Goal: Navigation & Orientation: Find specific page/section

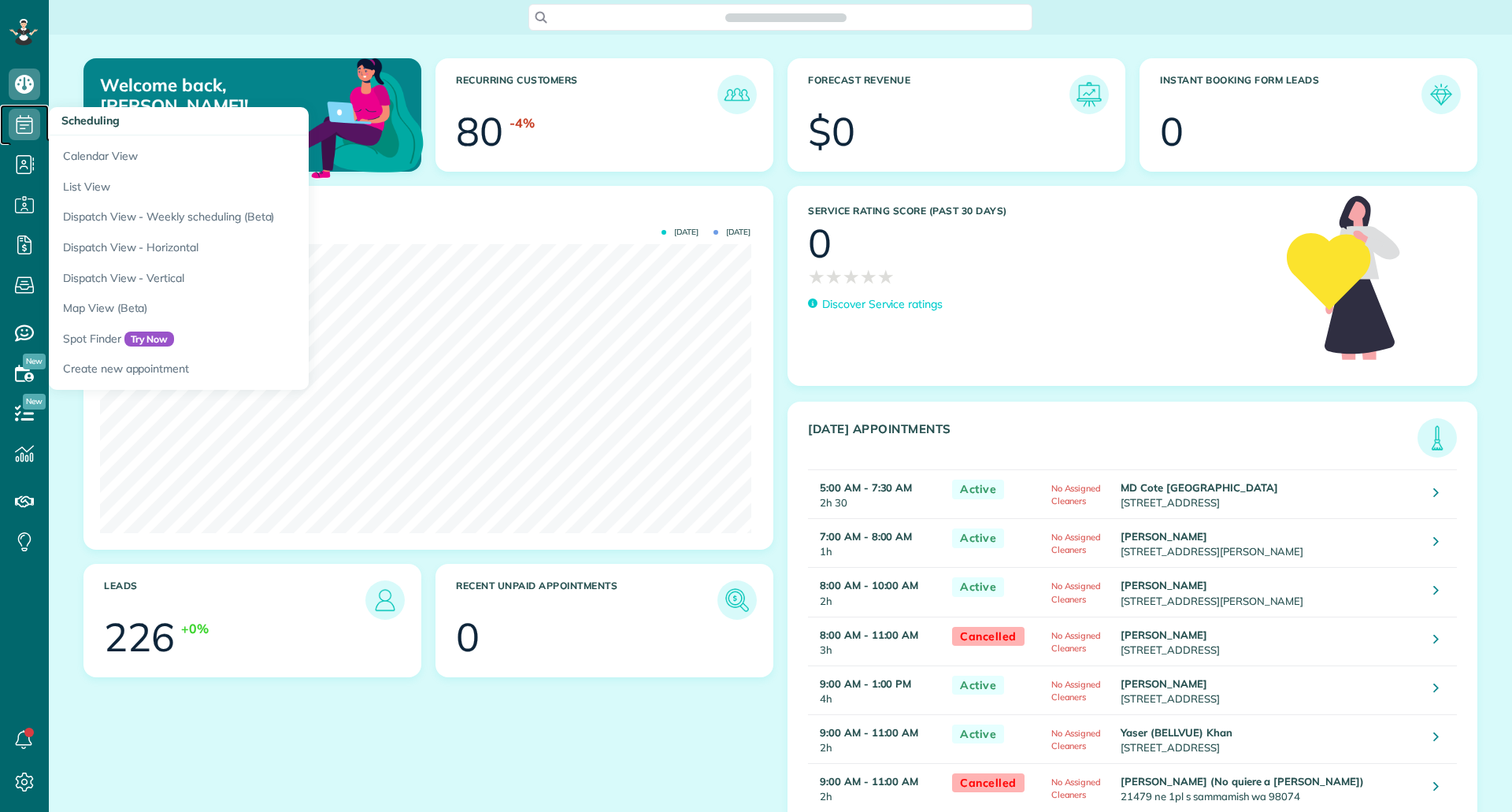
scroll to position [289, 650]
click at [18, 131] on use at bounding box center [25, 124] width 17 height 19
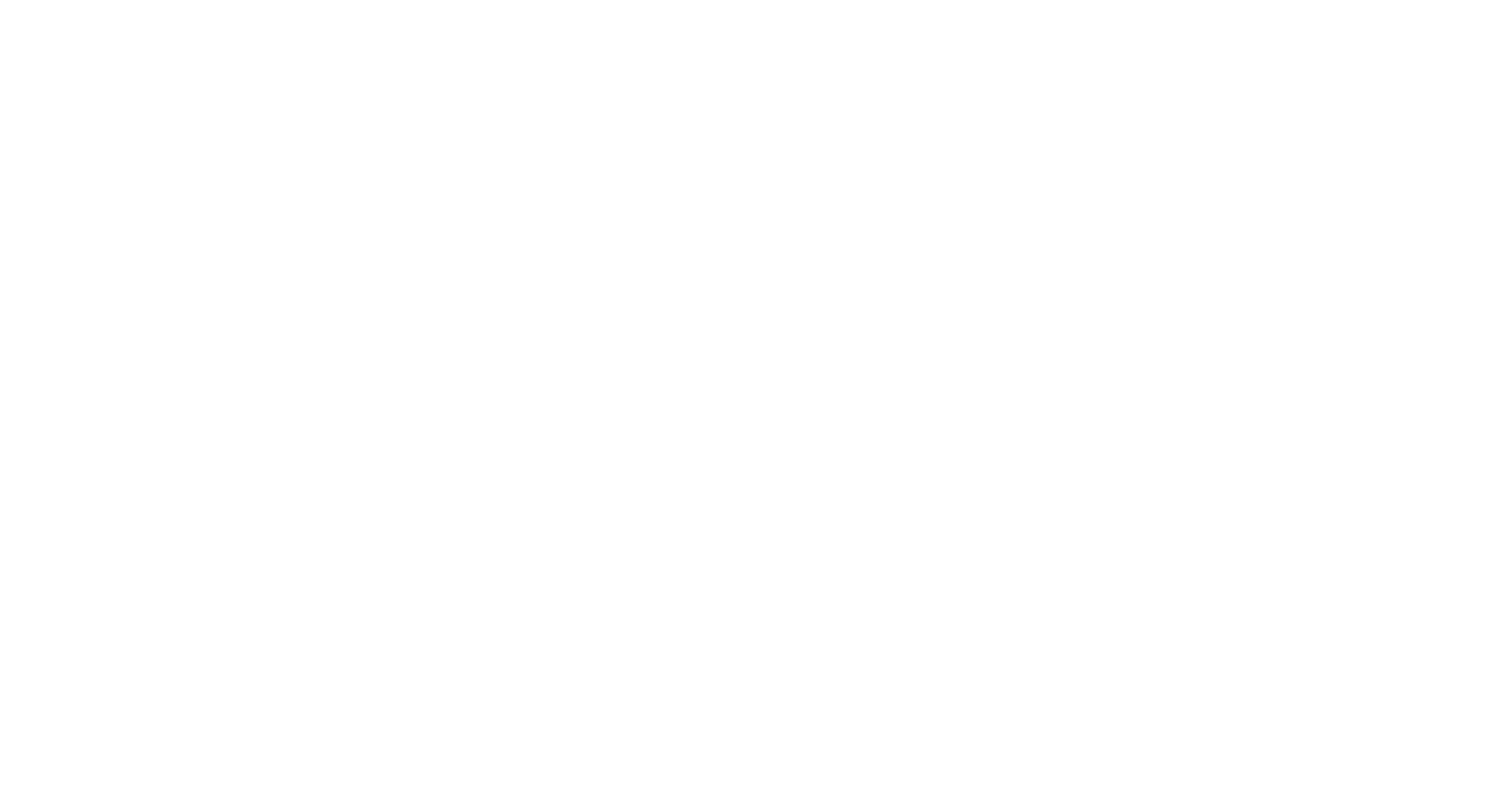
click at [0, 0] on html at bounding box center [0, 0] width 0 height 0
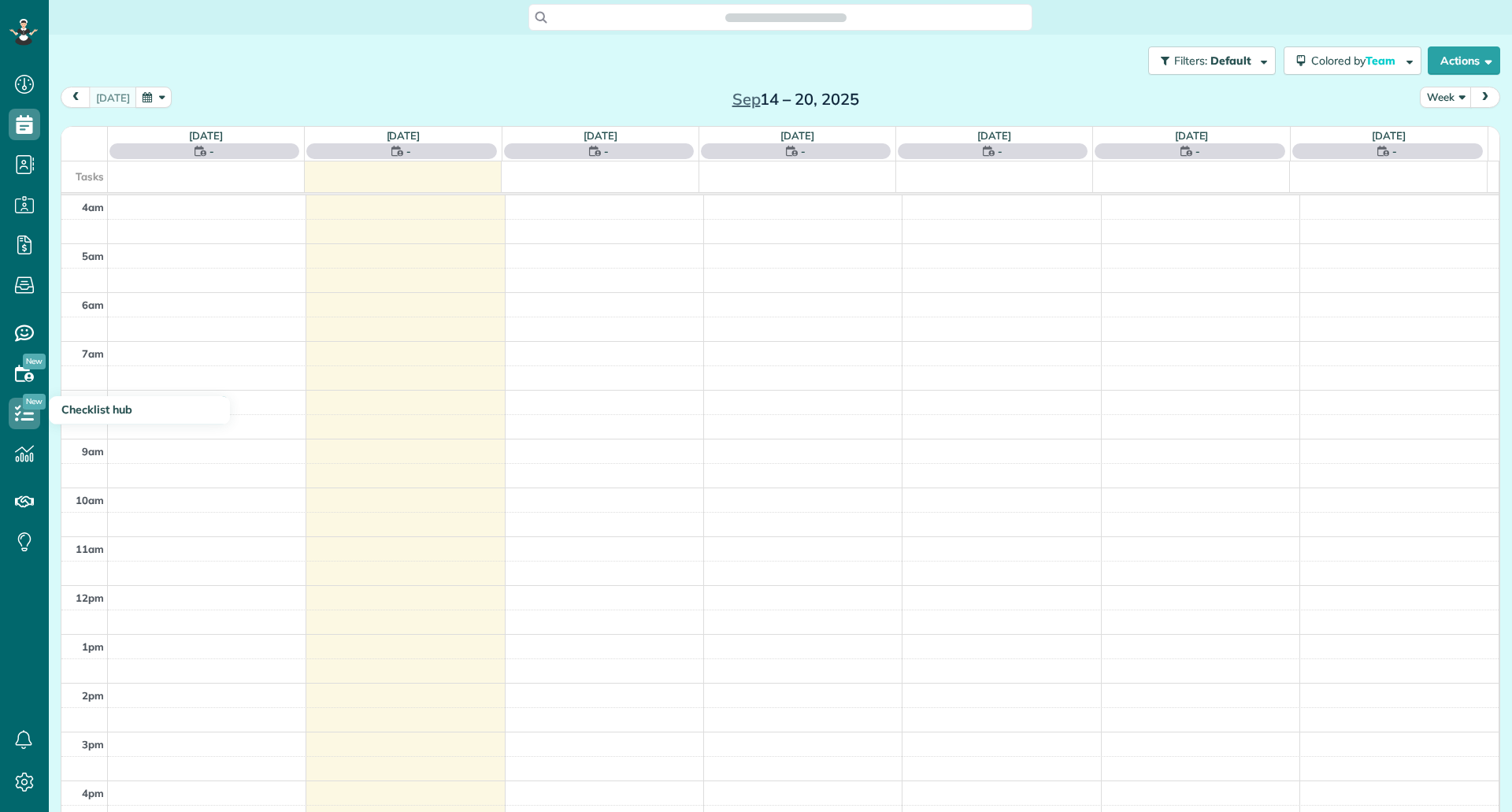
scroll to position [144, 0]
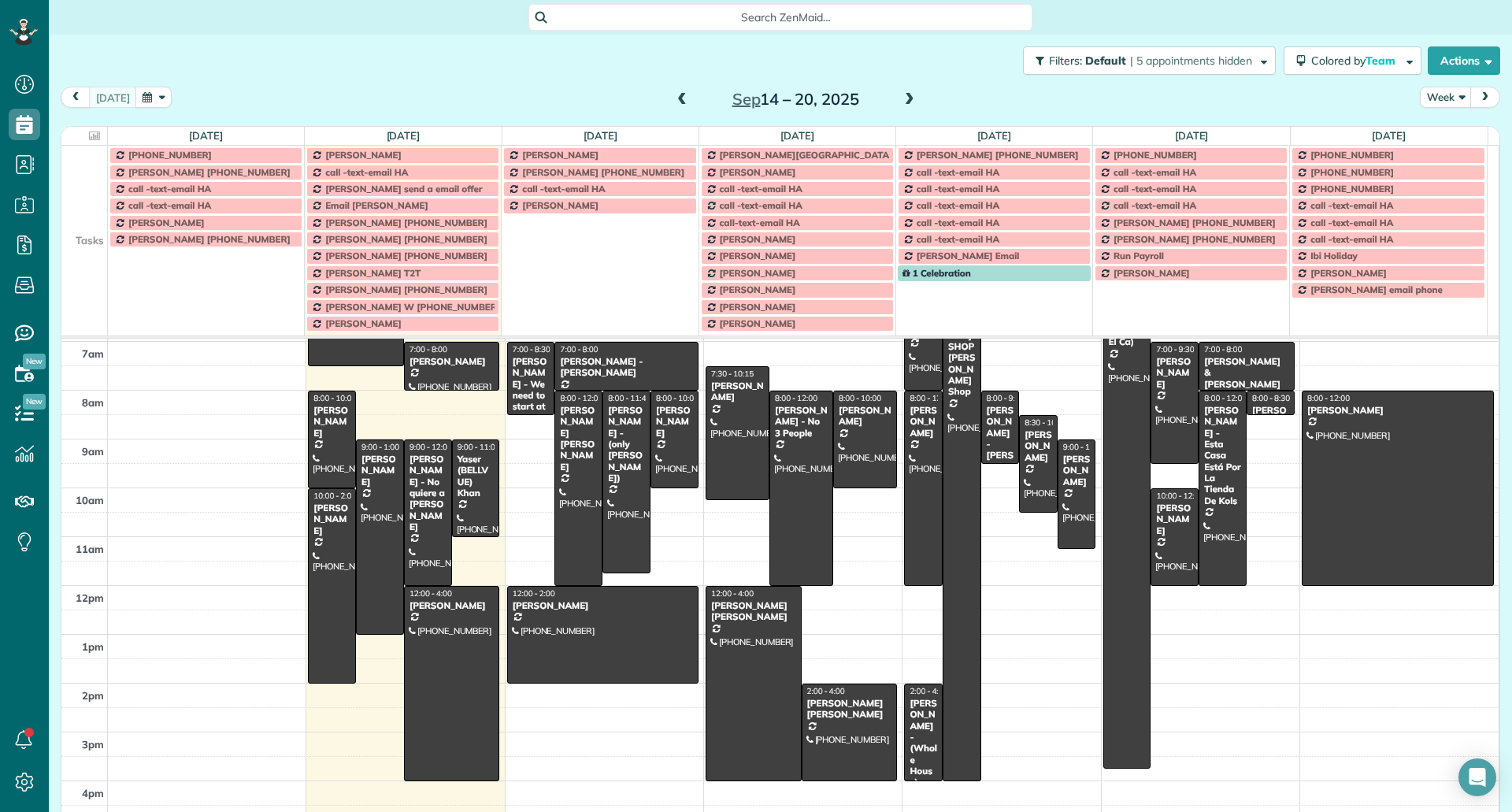
click at [72, 191] on td at bounding box center [84, 189] width 46 height 17
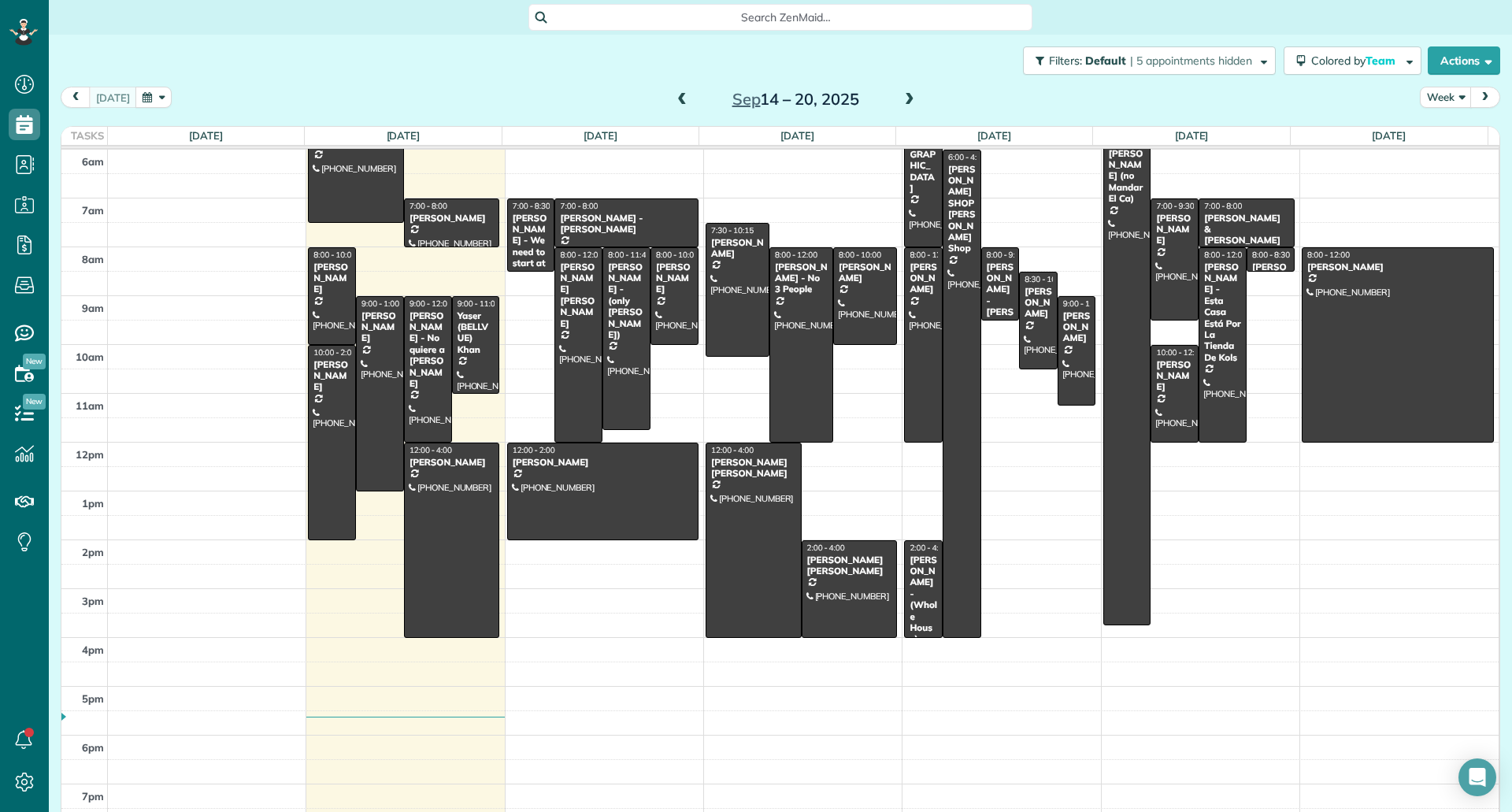
scroll to position [97, 0]
click at [1436, 94] on button "Week" at bounding box center [1445, 97] width 52 height 21
click at [1443, 137] on link "Day" at bounding box center [1482, 134] width 124 height 31
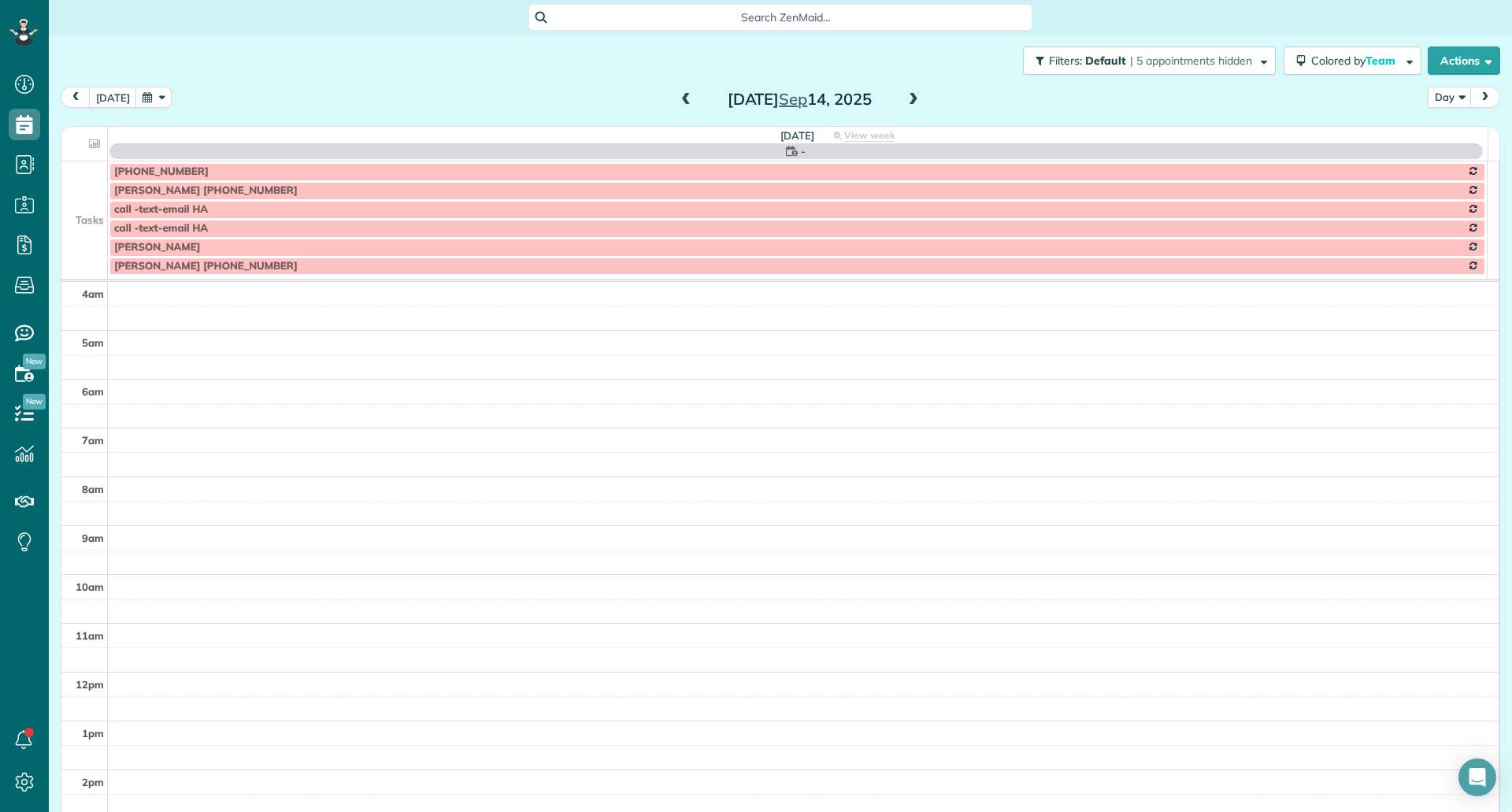
scroll to position [147, 0]
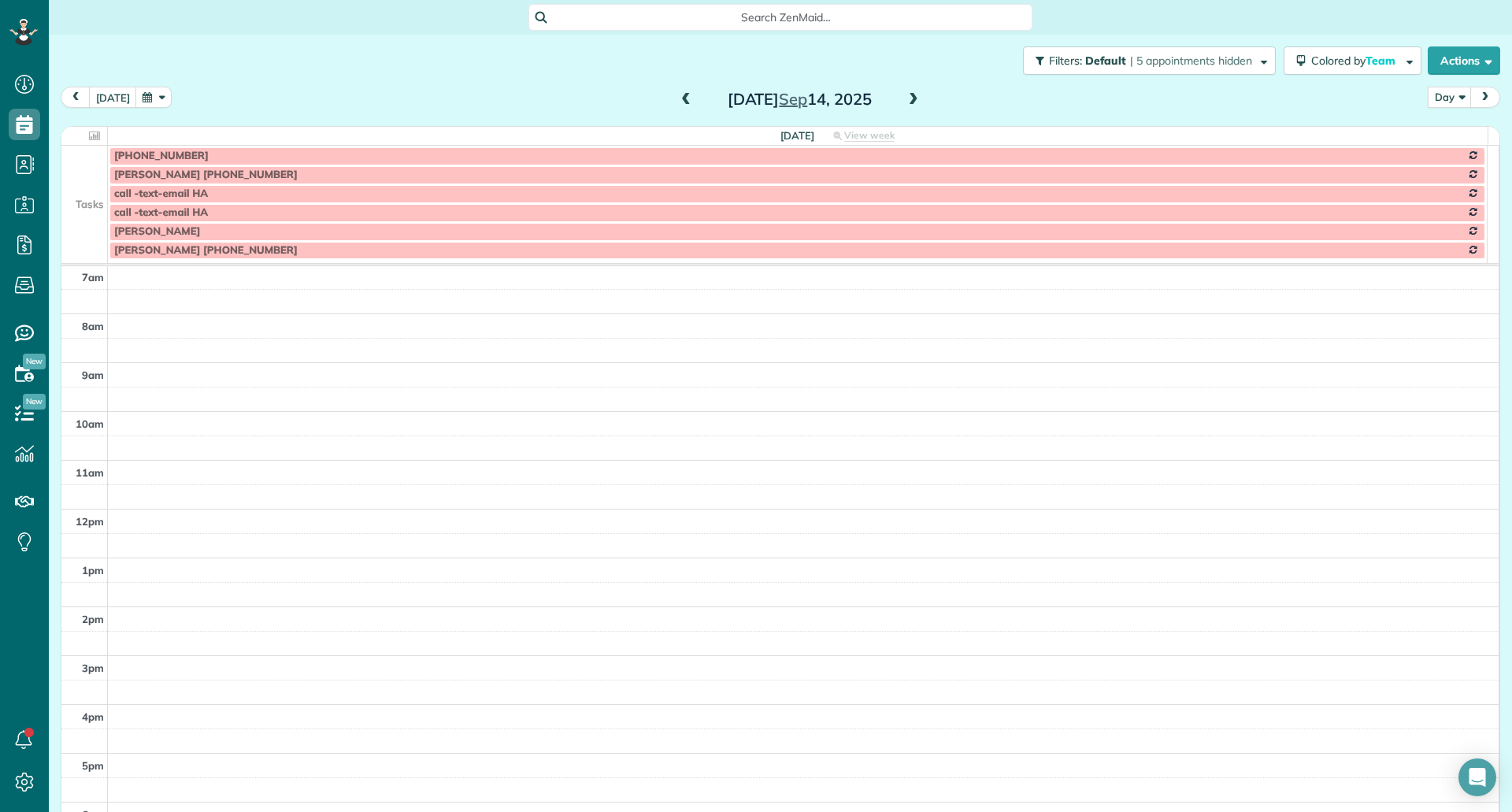
click at [905, 107] on span at bounding box center [913, 100] width 18 height 24
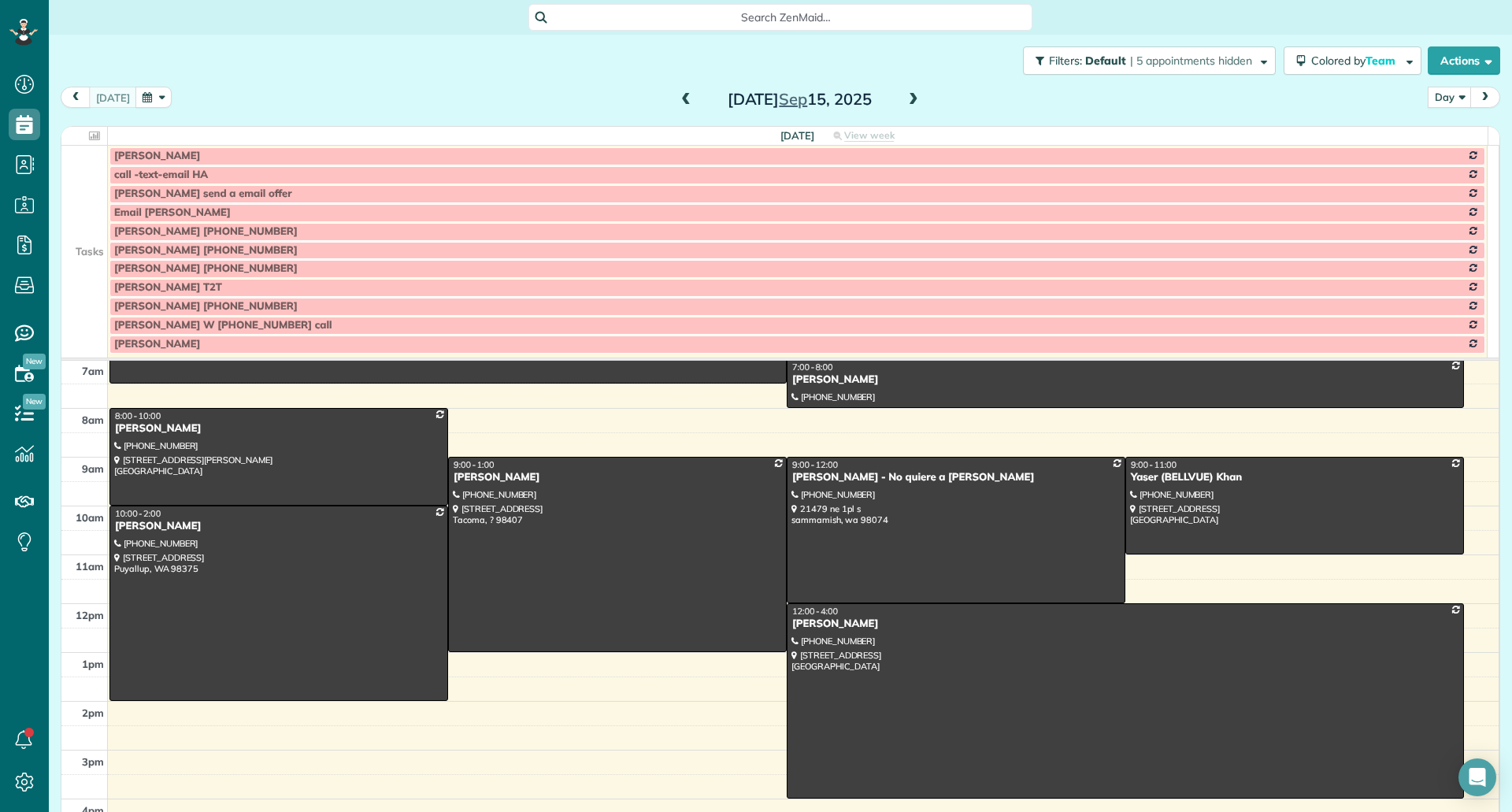
click at [905, 107] on span at bounding box center [913, 100] width 18 height 24
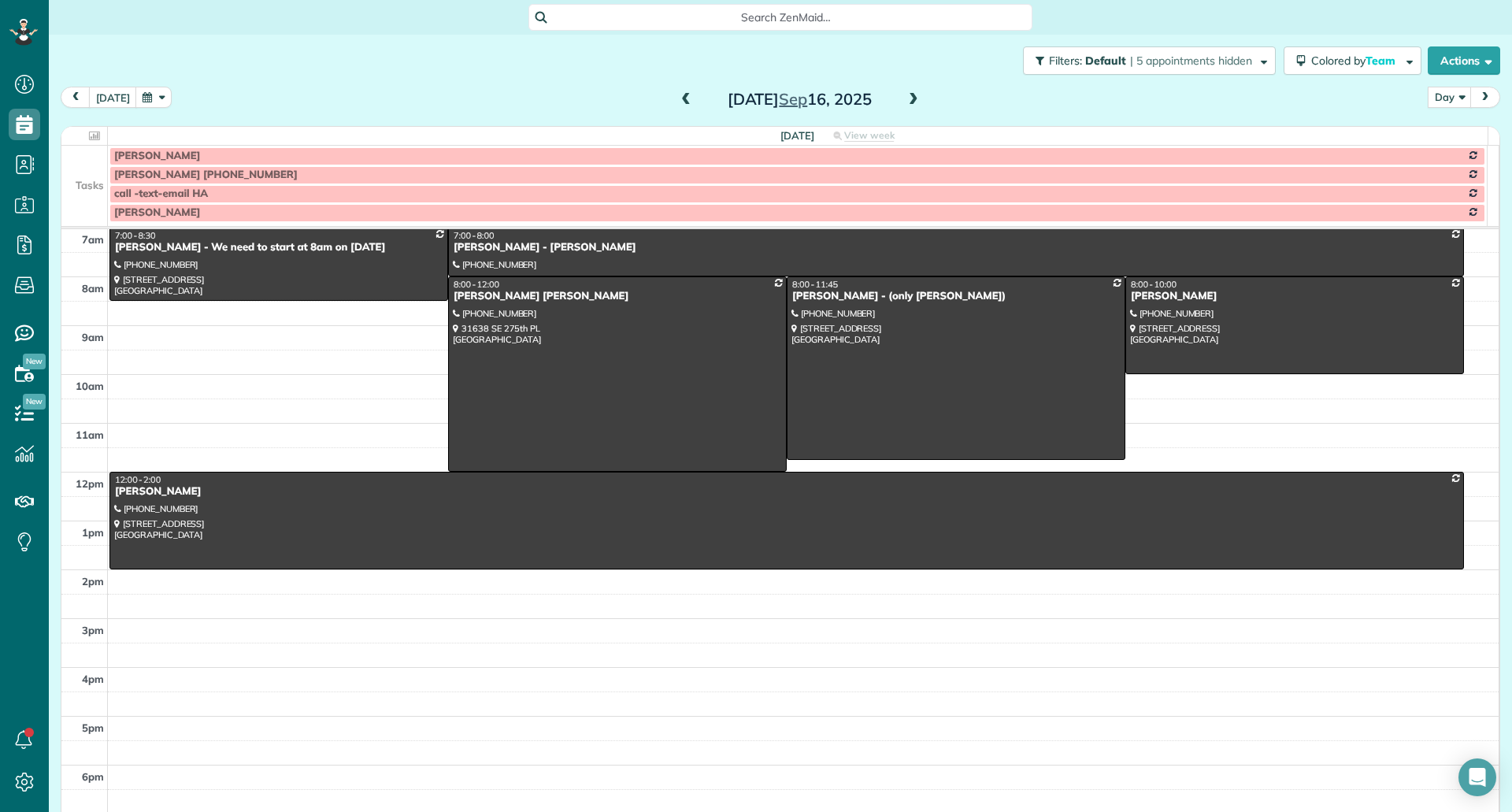
click at [74, 161] on td at bounding box center [84, 155] width 46 height 19
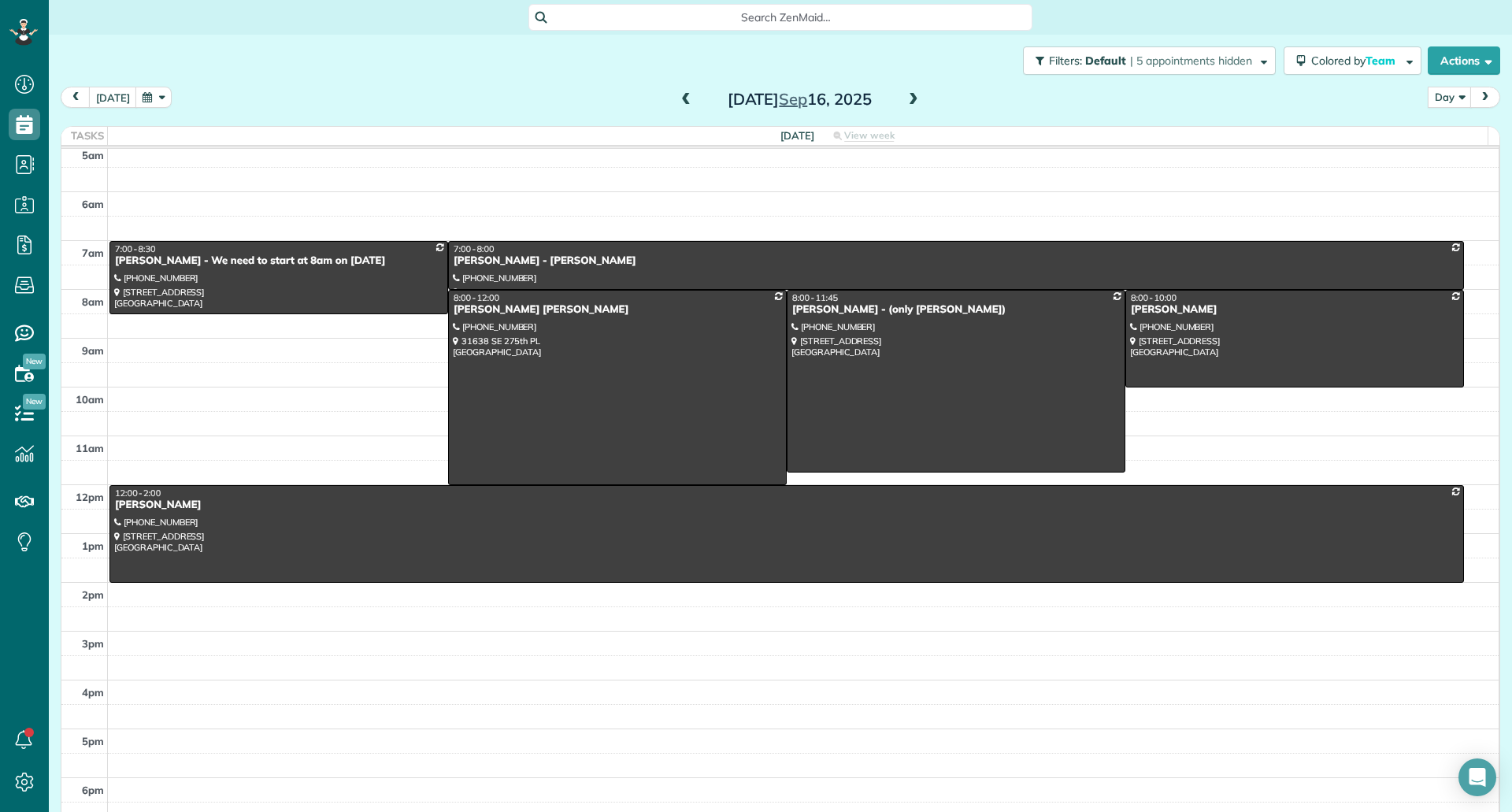
scroll to position [19, 0]
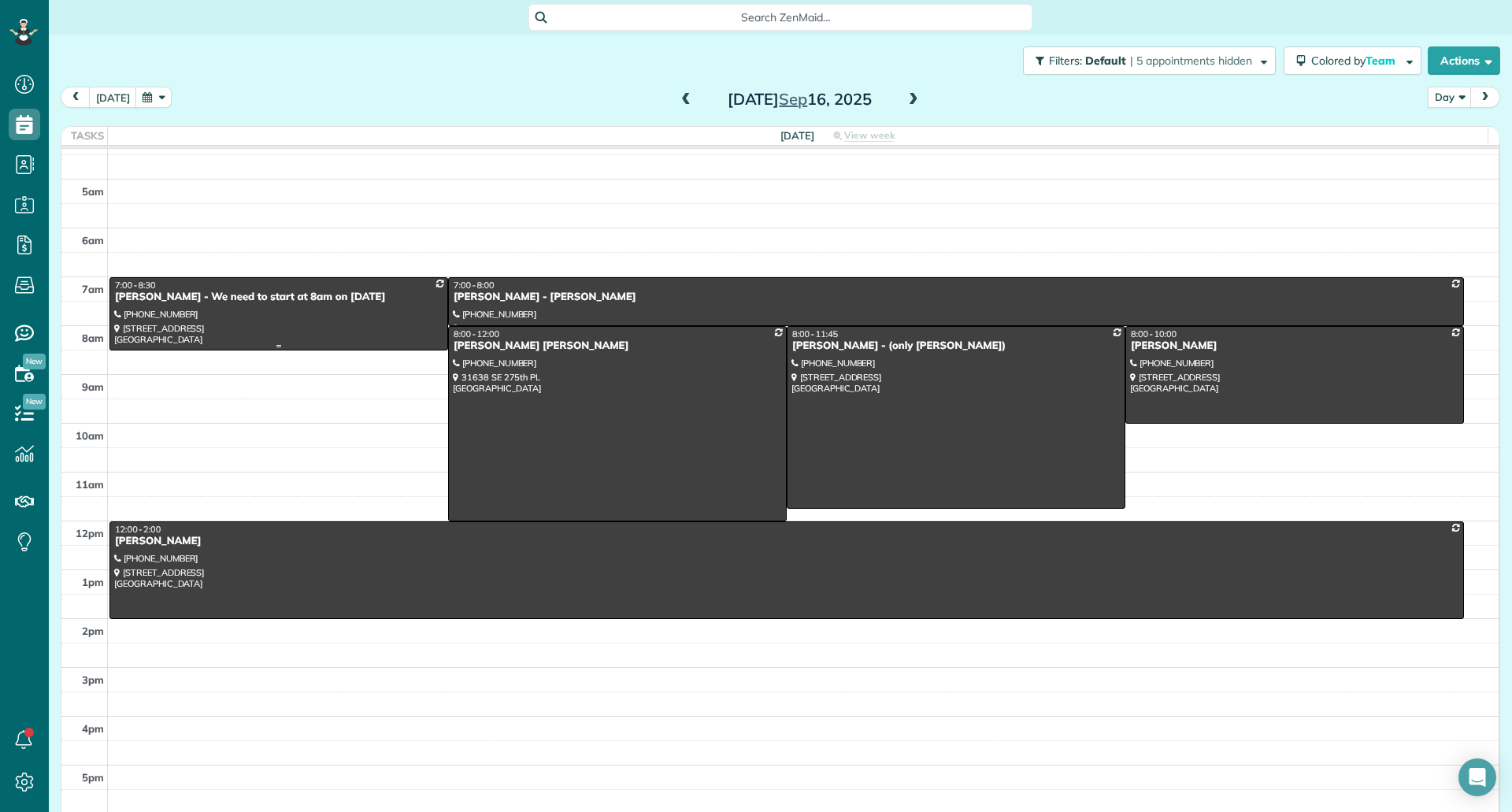
click at [340, 321] on div at bounding box center [279, 313] width 337 height 71
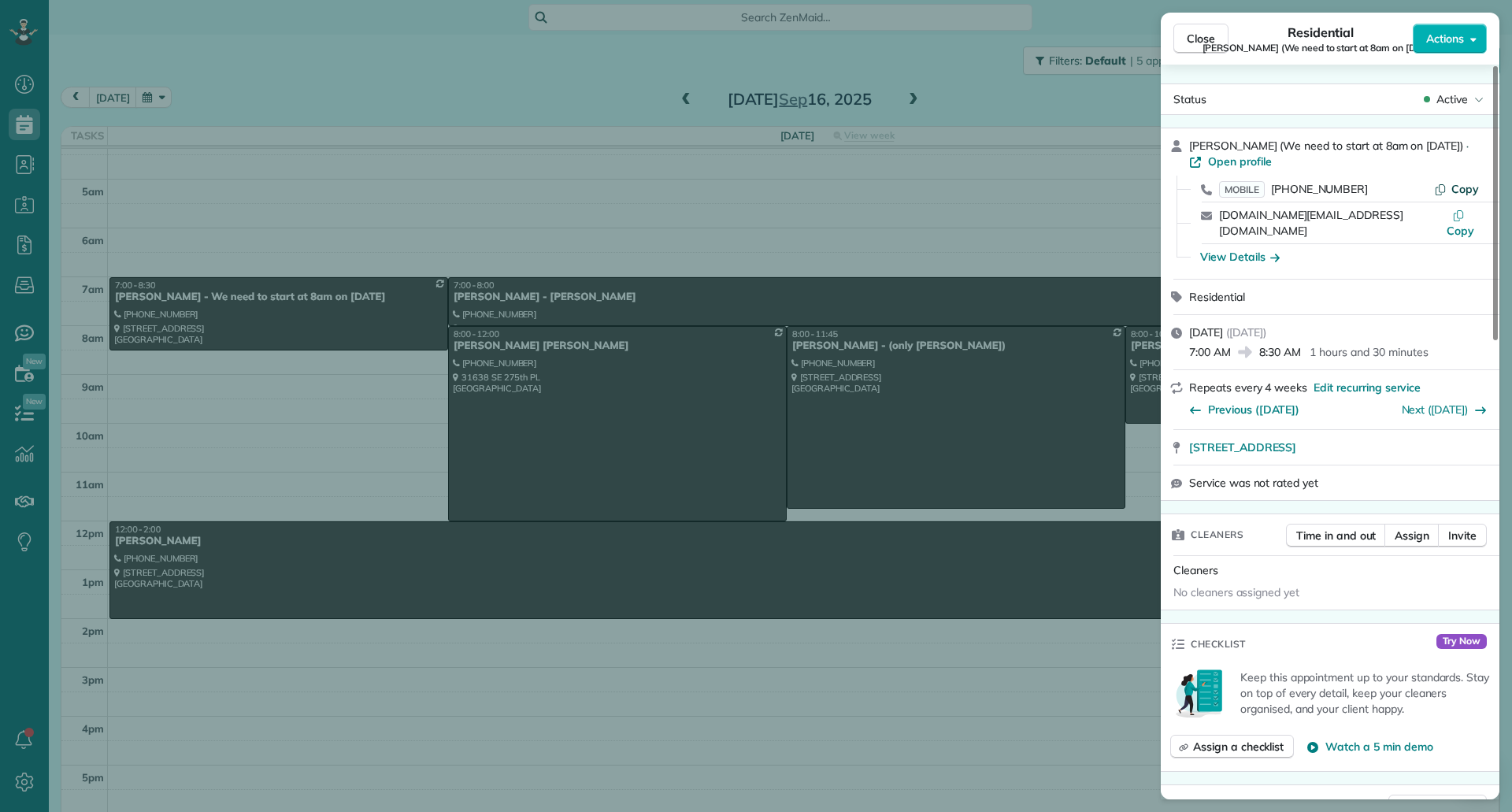
click at [1468, 187] on span "Copy" at bounding box center [1465, 188] width 28 height 14
drag, startPoint x: 1183, startPoint y: 432, endPoint x: 1437, endPoint y: 429, distance: 254.0
click at [1437, 430] on div "25755 215th CT SE Maple Valley WA 98038 Open in maps Open in maps" at bounding box center [1330, 446] width 339 height 34
click at [1253, 249] on div "View Details" at bounding box center [1240, 256] width 80 height 16
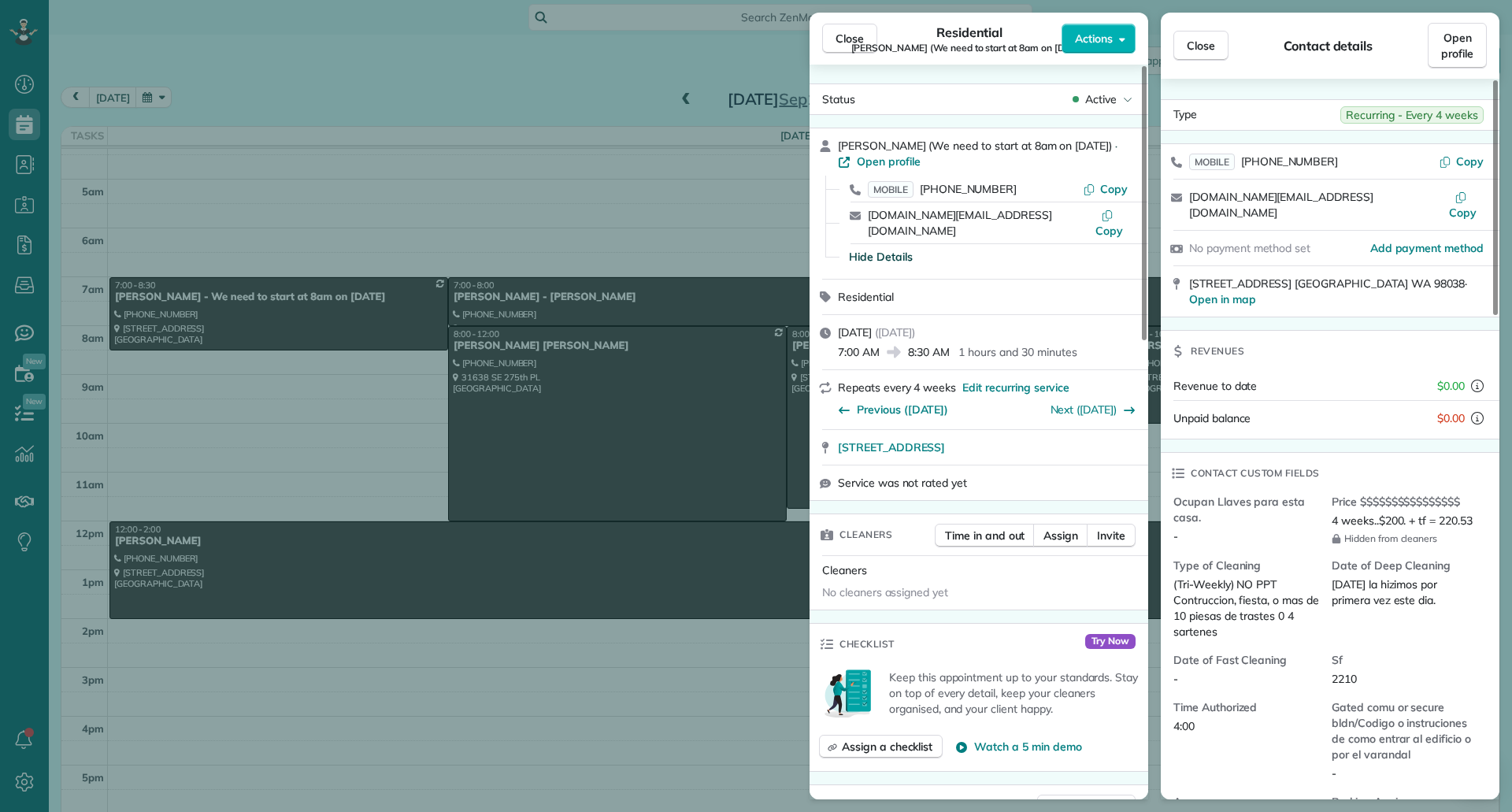
scroll to position [80, 0]
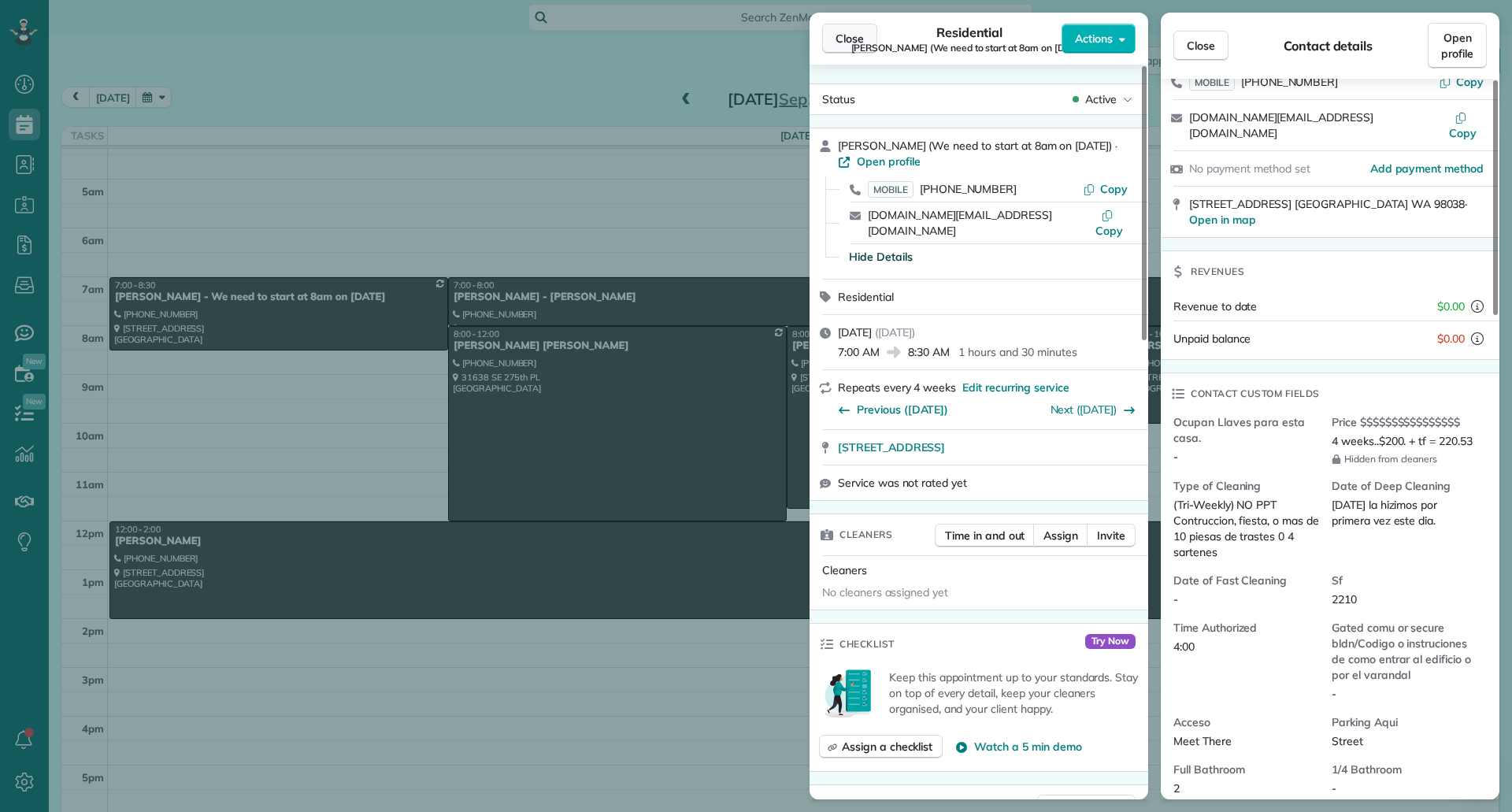
click at [831, 34] on button "Close" at bounding box center [850, 39] width 56 height 30
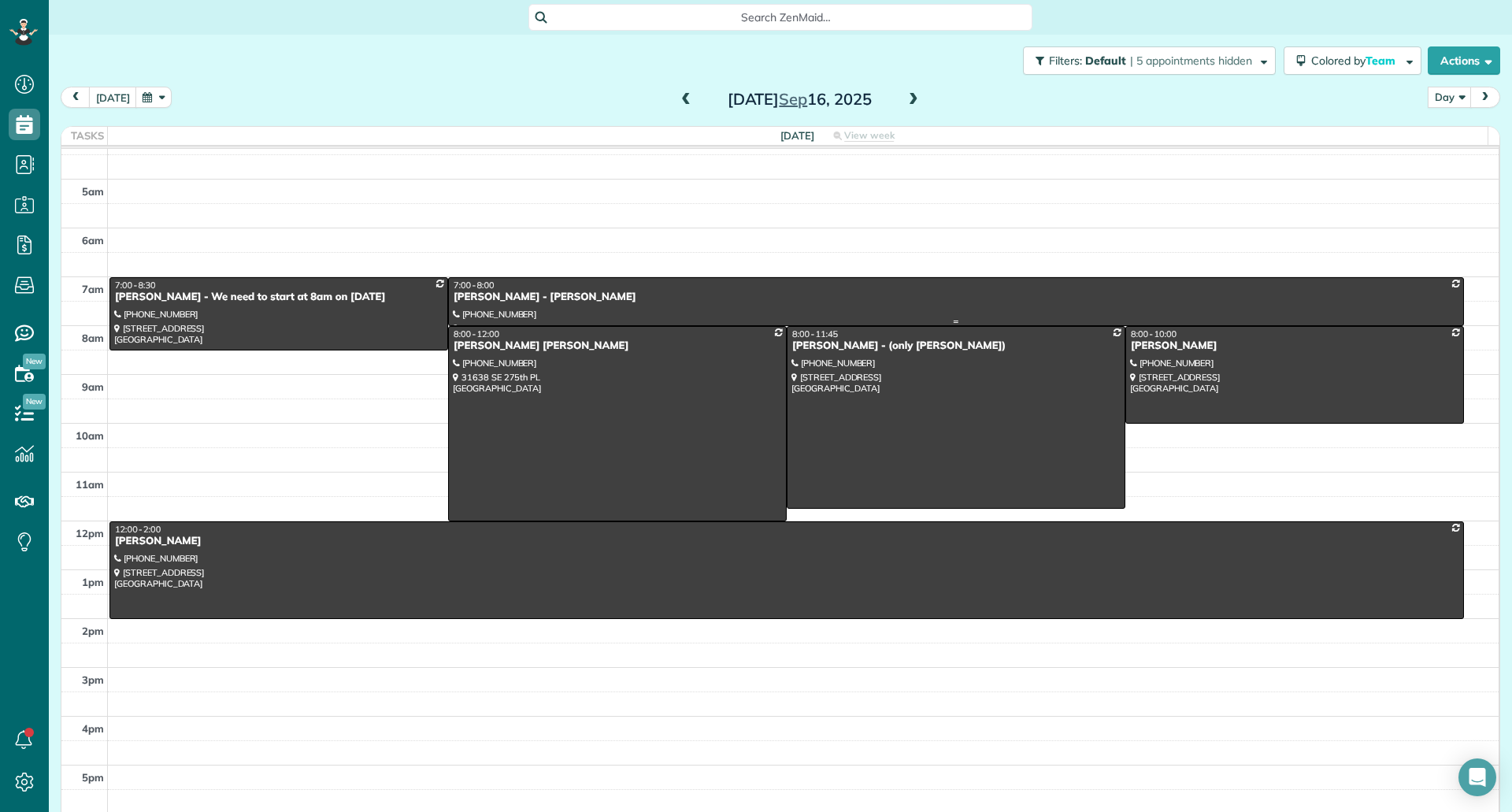
click at [600, 307] on div at bounding box center [956, 301] width 1014 height 47
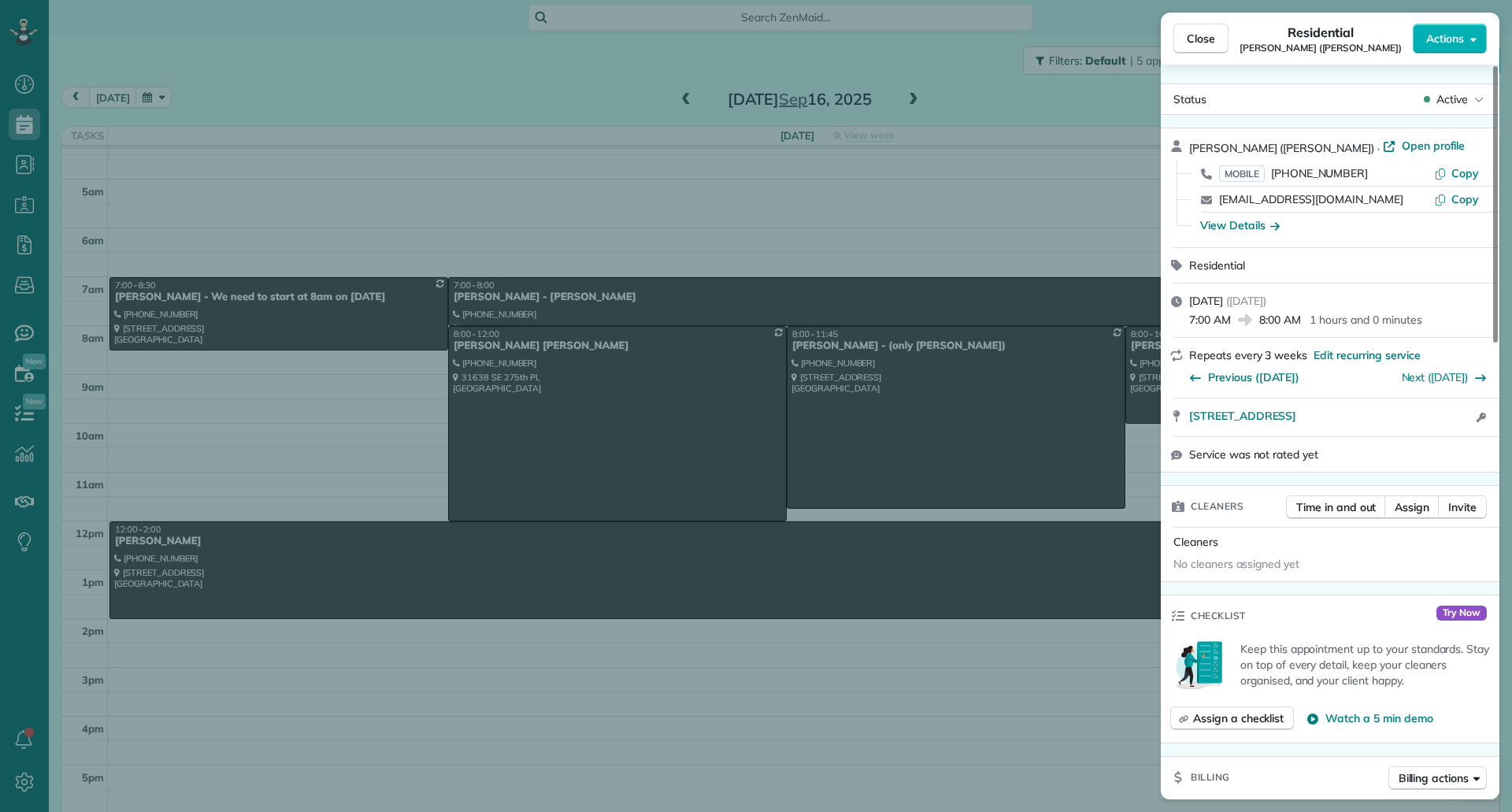
click at [1185, 425] on div "14470 119th Place Northeast Kirkland WA 98034 Open access information" at bounding box center [1330, 417] width 339 height 38
drag, startPoint x: 1185, startPoint y: 418, endPoint x: 1472, endPoint y: 403, distance: 287.4
click at [1472, 403] on div "14470 119th Place Northeast Kirkland WA 98034 Open access information" at bounding box center [1330, 417] width 339 height 38
click at [1450, 175] on button "Copy" at bounding box center [1456, 173] width 44 height 16
click at [1256, 229] on div "View Details" at bounding box center [1240, 225] width 80 height 16
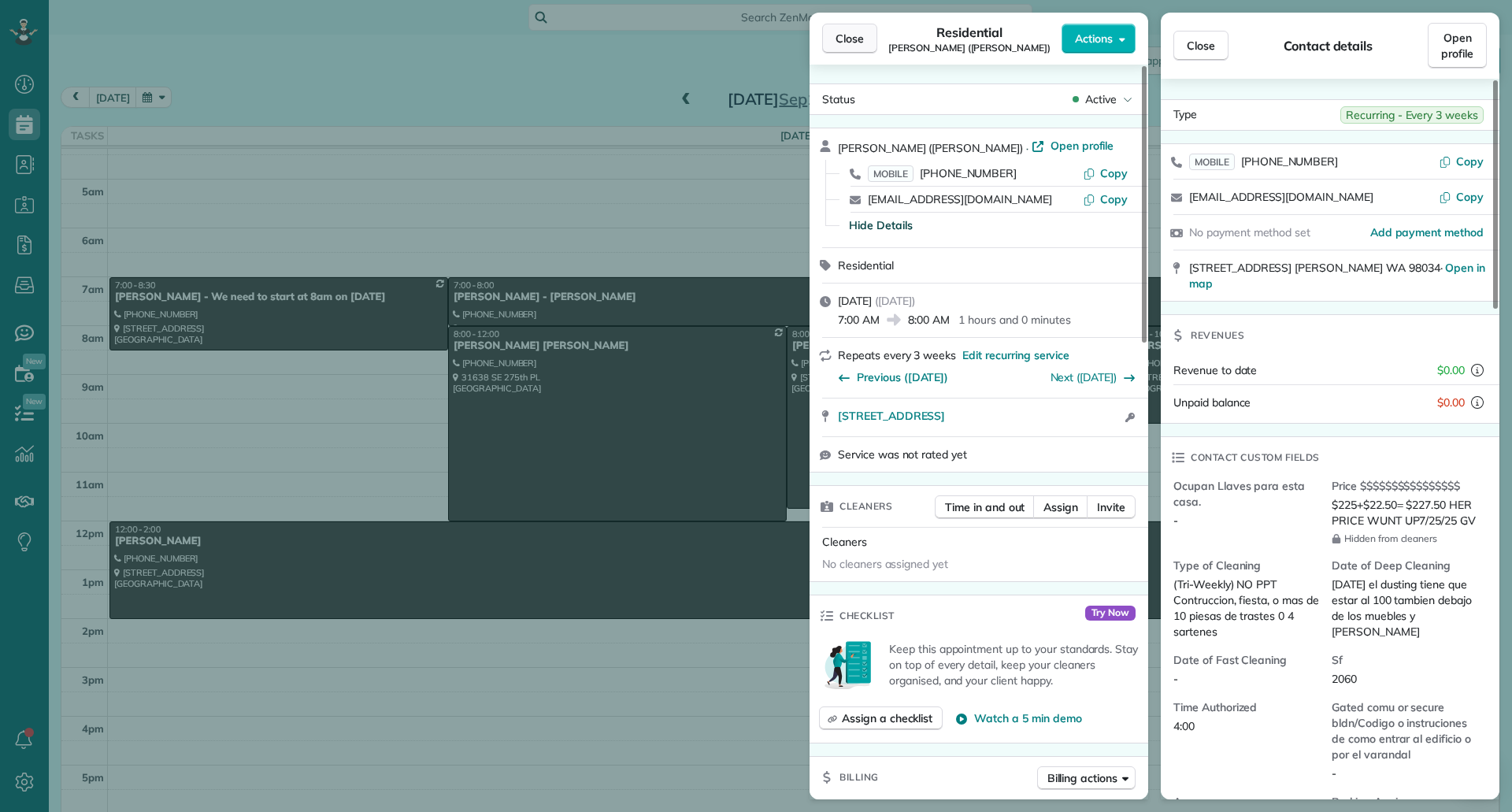
click at [849, 40] on span "Close" at bounding box center [849, 38] width 29 height 16
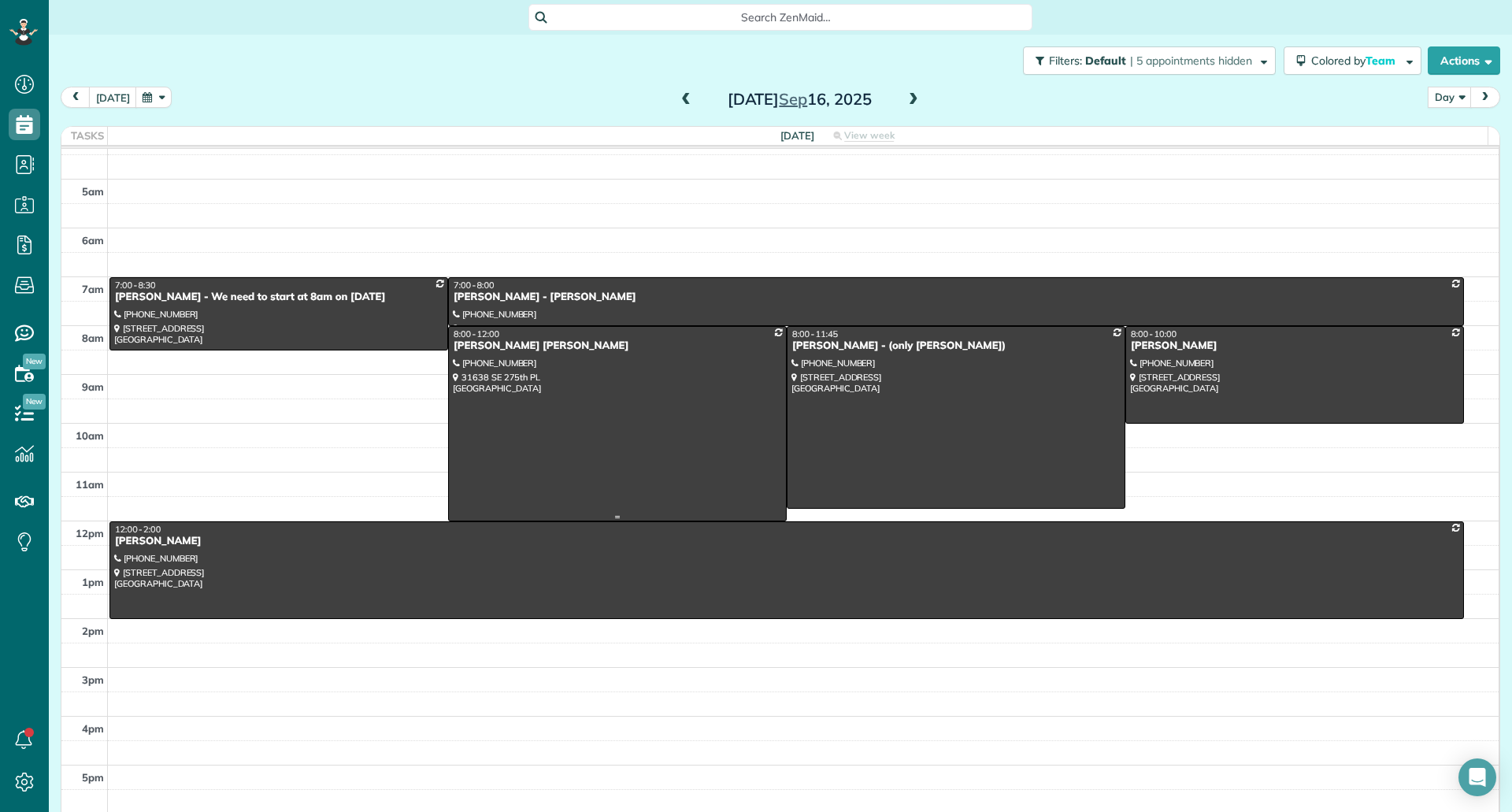
click at [604, 455] on div at bounding box center [618, 423] width 337 height 194
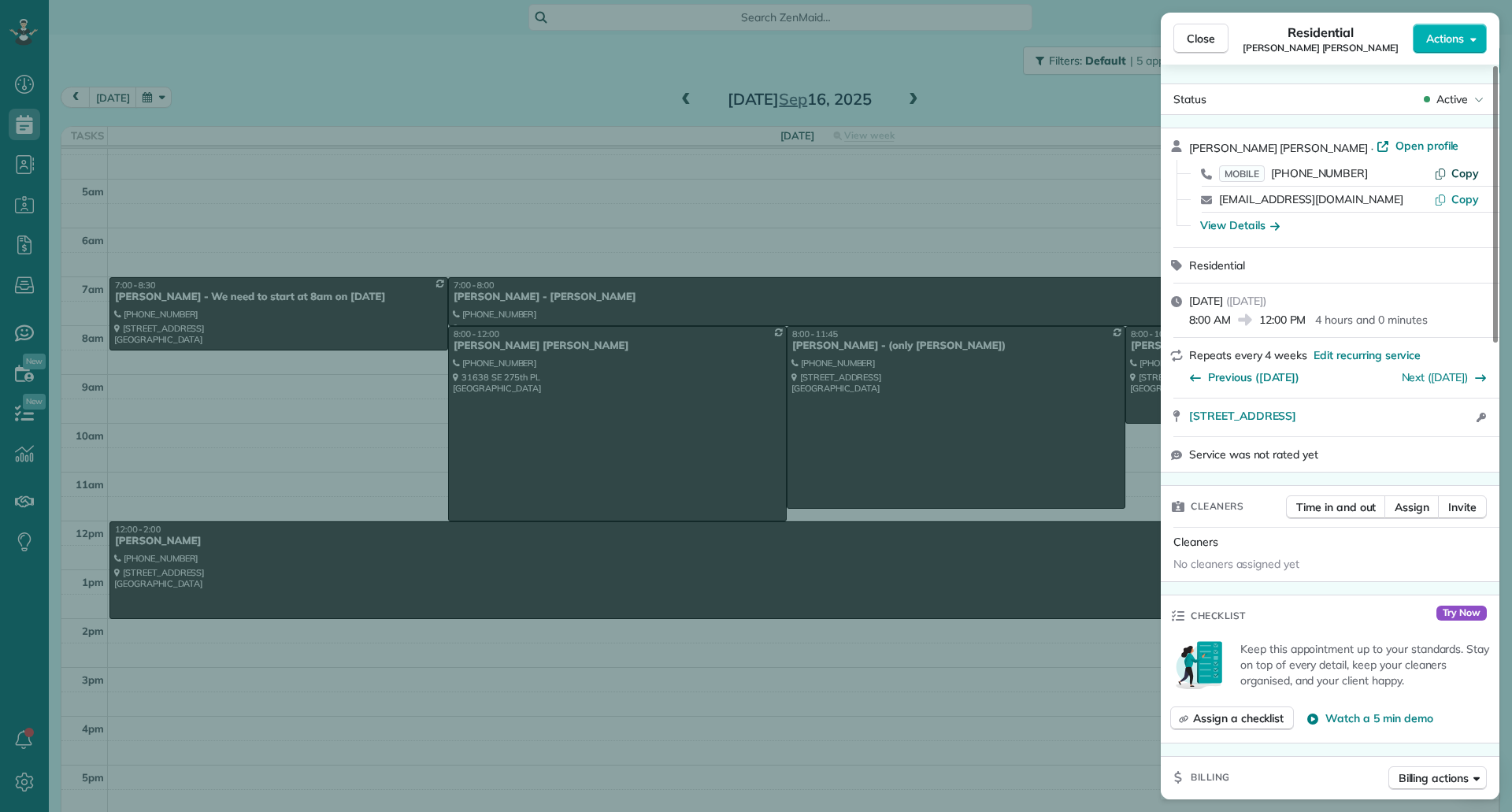
click at [1467, 171] on span "Copy" at bounding box center [1465, 172] width 28 height 14
drag, startPoint x: 1181, startPoint y: 418, endPoint x: 1415, endPoint y: 420, distance: 234.0
click at [1415, 419] on div "31638 SE 275th PL Ravensdale WA 98051 Open in maps Open in maps Open access inf…" at bounding box center [1330, 417] width 339 height 38
click at [1256, 229] on div "View Details" at bounding box center [1240, 225] width 80 height 16
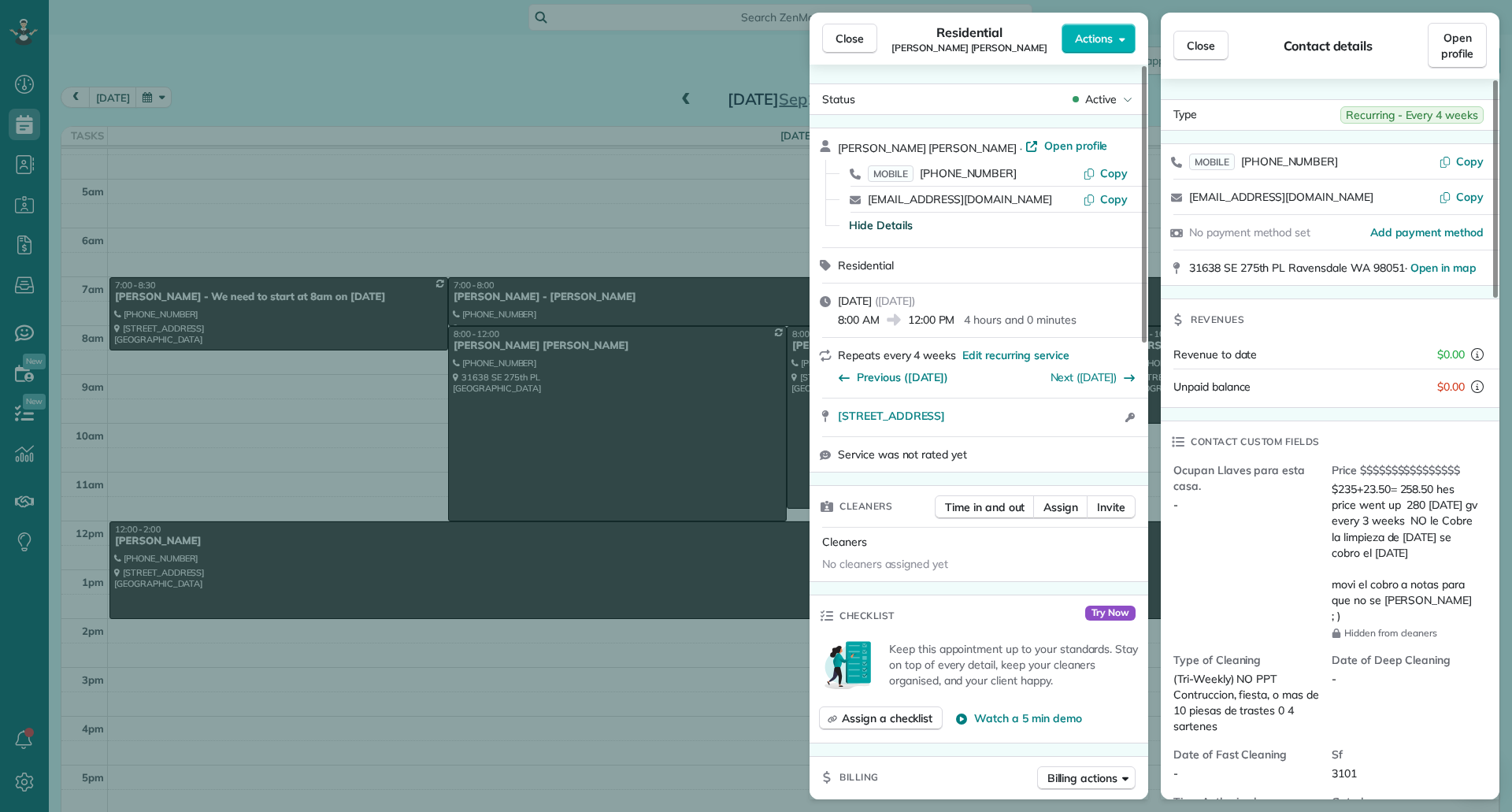
scroll to position [158, 0]
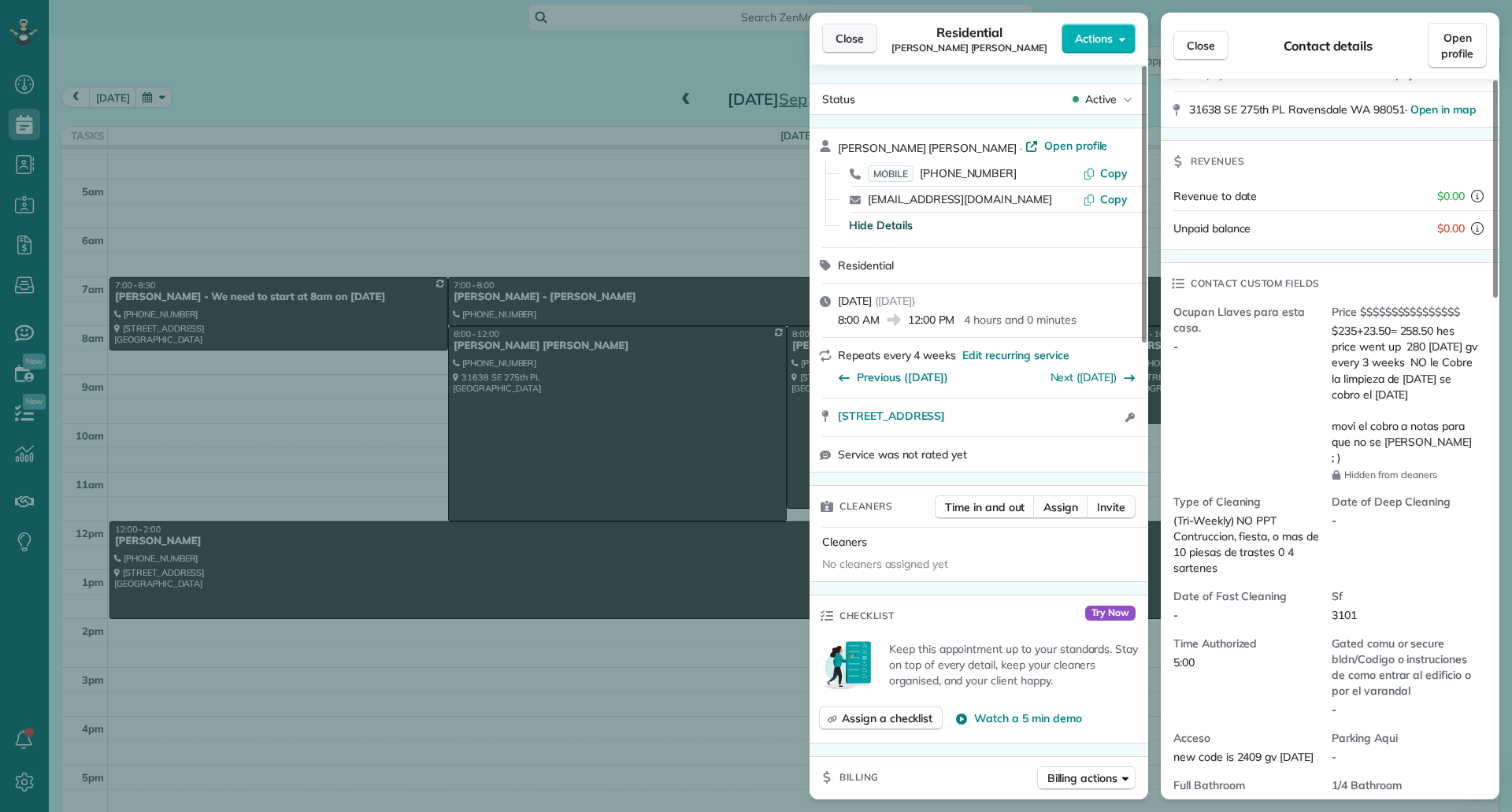
click at [831, 50] on button "Close" at bounding box center [850, 39] width 56 height 30
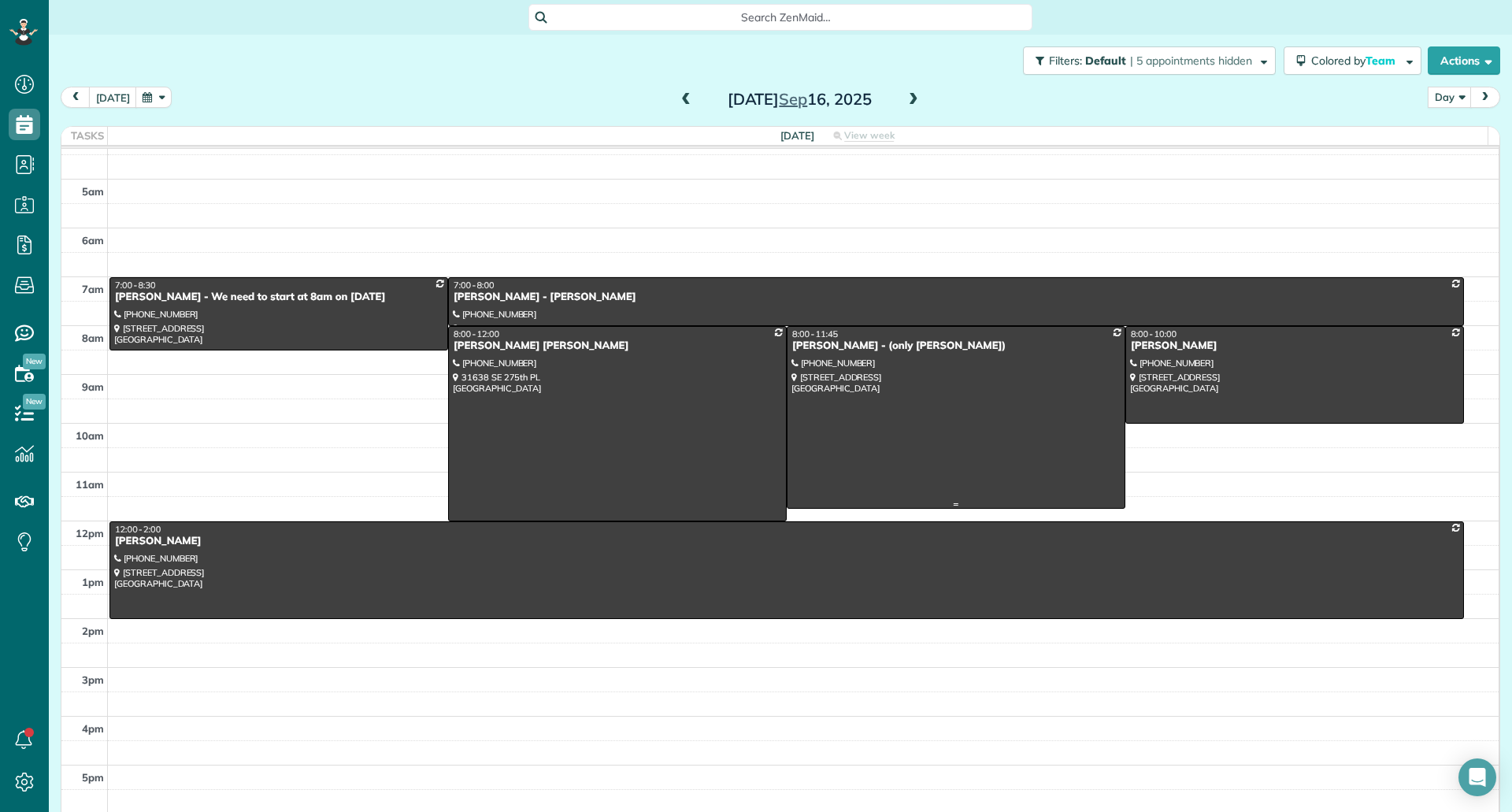
click at [910, 396] on div at bounding box center [956, 418] width 337 height 181
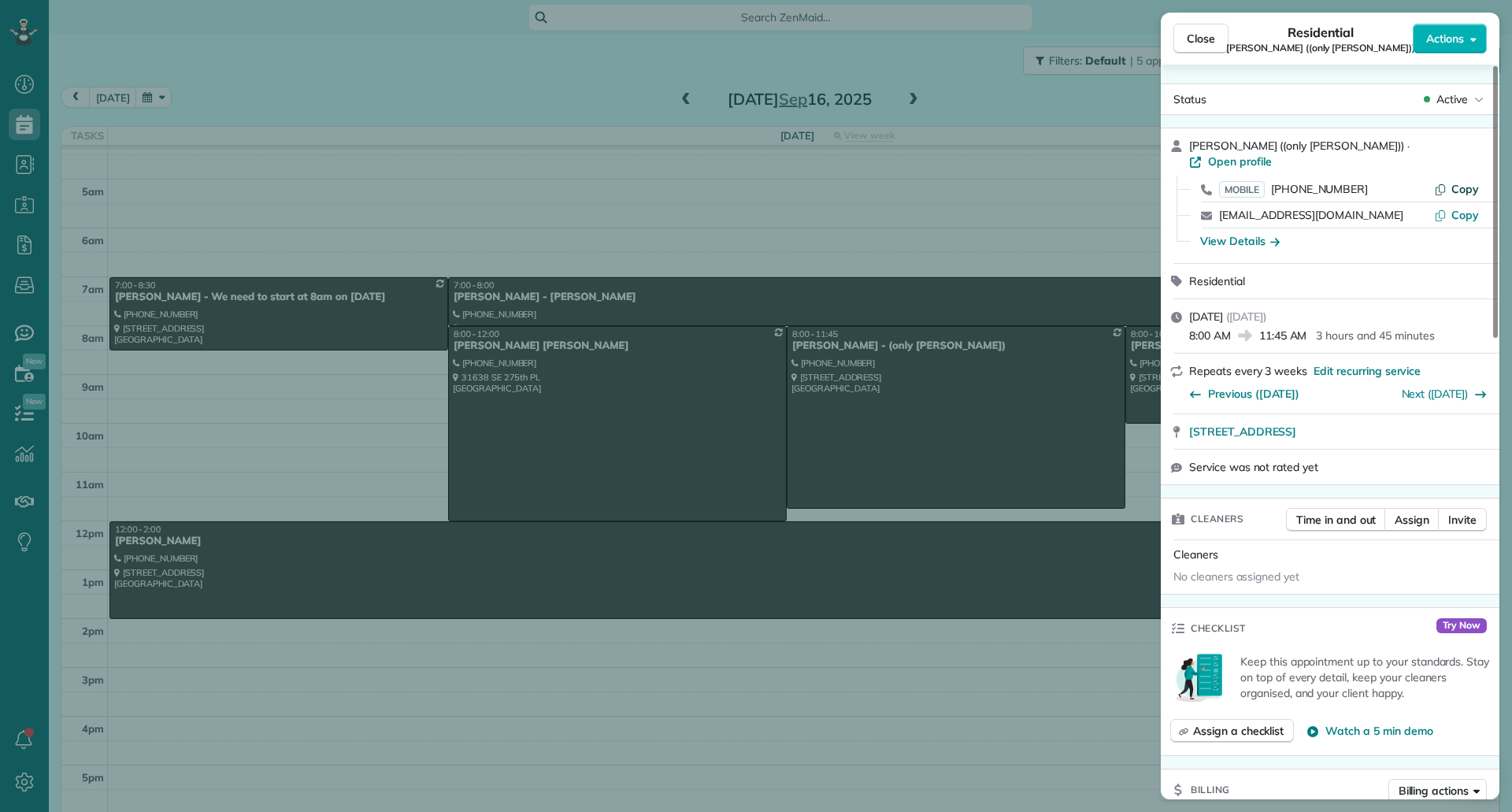
click at [1450, 181] on button "Copy" at bounding box center [1456, 189] width 44 height 16
drag, startPoint x: 1181, startPoint y: 418, endPoint x: 1464, endPoint y: 416, distance: 283.0
click at [1464, 416] on div "3424 289th Ave NE Redmond WA 98053 Open in maps Open in maps" at bounding box center [1330, 431] width 339 height 34
click at [1255, 233] on div "View Details" at bounding box center [1240, 241] width 80 height 16
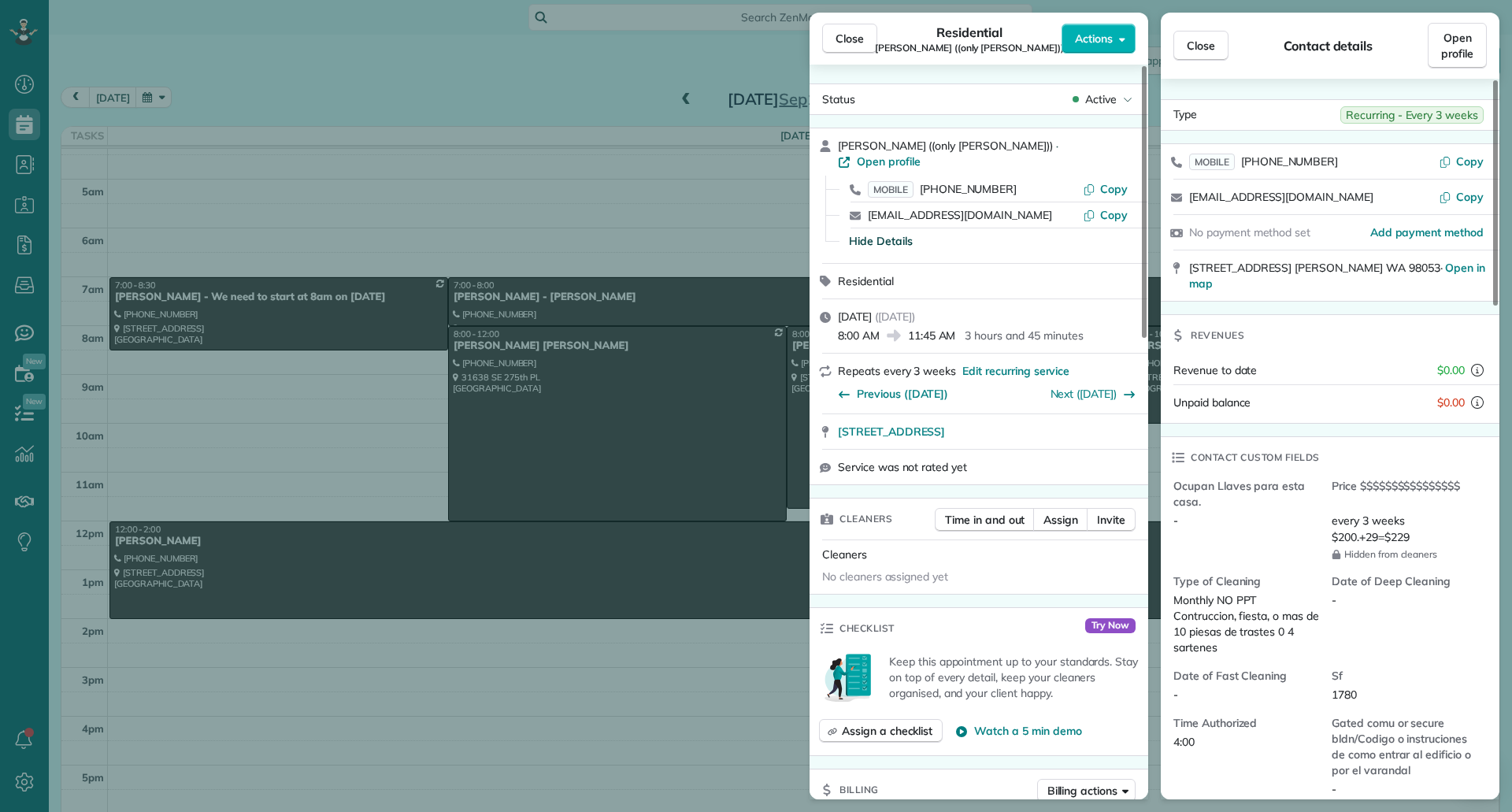
click at [879, 33] on div "Residential Laura Akers ((only Dalia))" at bounding box center [968, 39] width 184 height 31
click at [864, 33] on button "Close" at bounding box center [850, 39] width 56 height 30
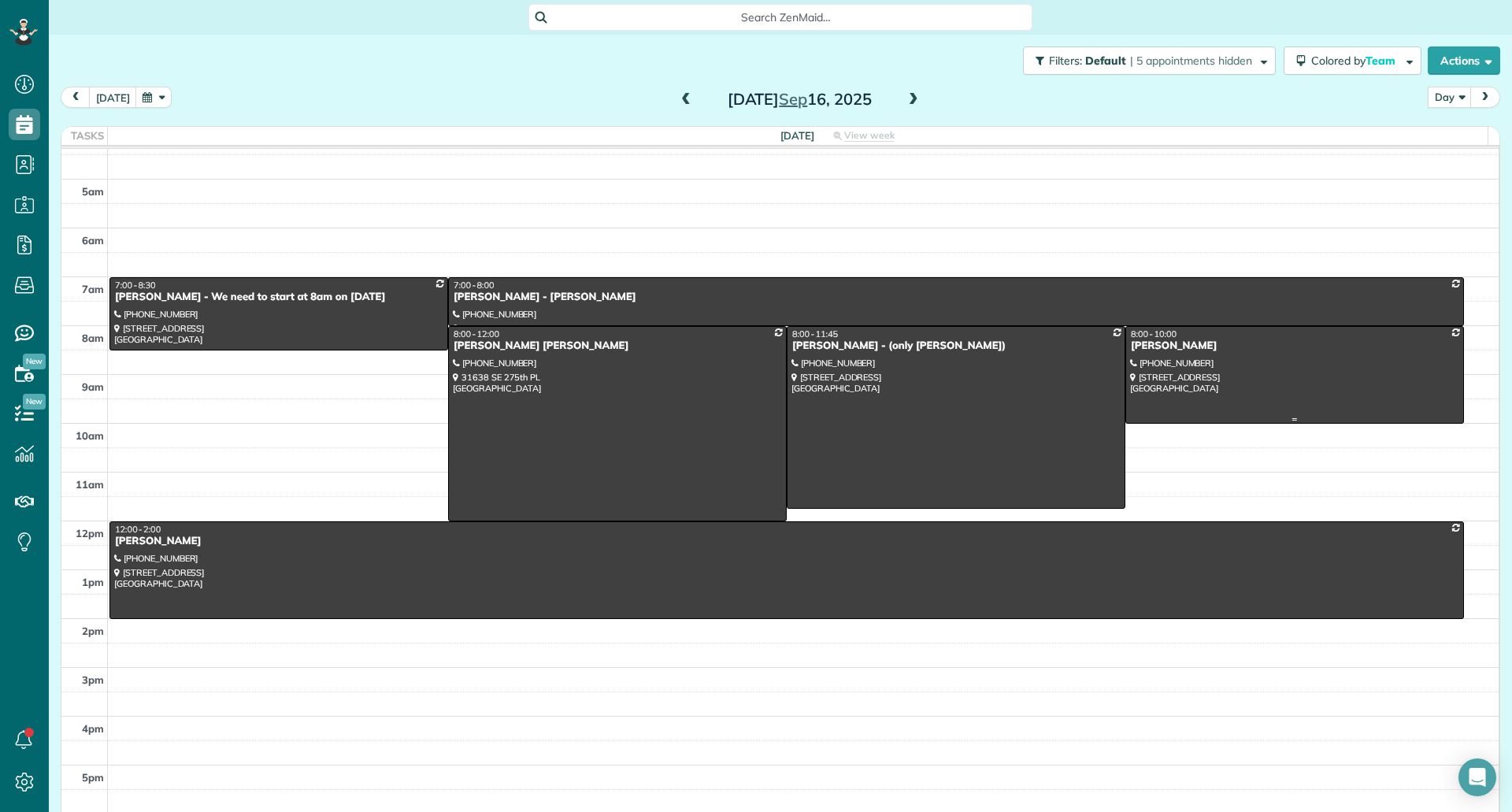
click at [1214, 380] on div at bounding box center [1294, 375] width 337 height 96
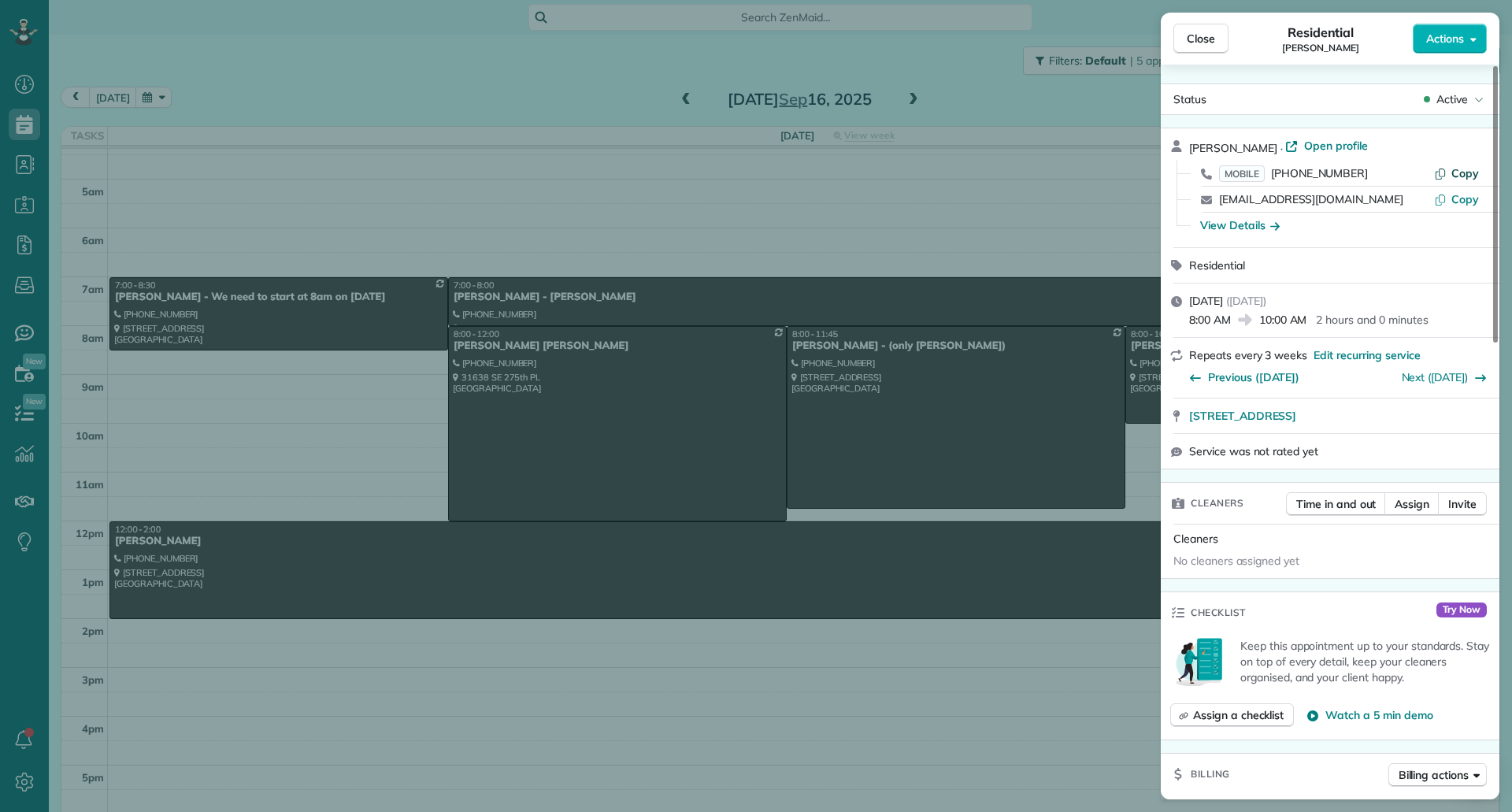
click at [1458, 175] on span "Copy" at bounding box center [1465, 172] width 28 height 14
drag, startPoint x: 1185, startPoint y: 420, endPoint x: 1410, endPoint y: 420, distance: 225.0
click at [1410, 420] on div "9123 NE 145th ST Kirkland WA 98034 Open in maps Open in maps" at bounding box center [1330, 415] width 339 height 34
click at [1256, 230] on div "View Details" at bounding box center [1240, 225] width 80 height 16
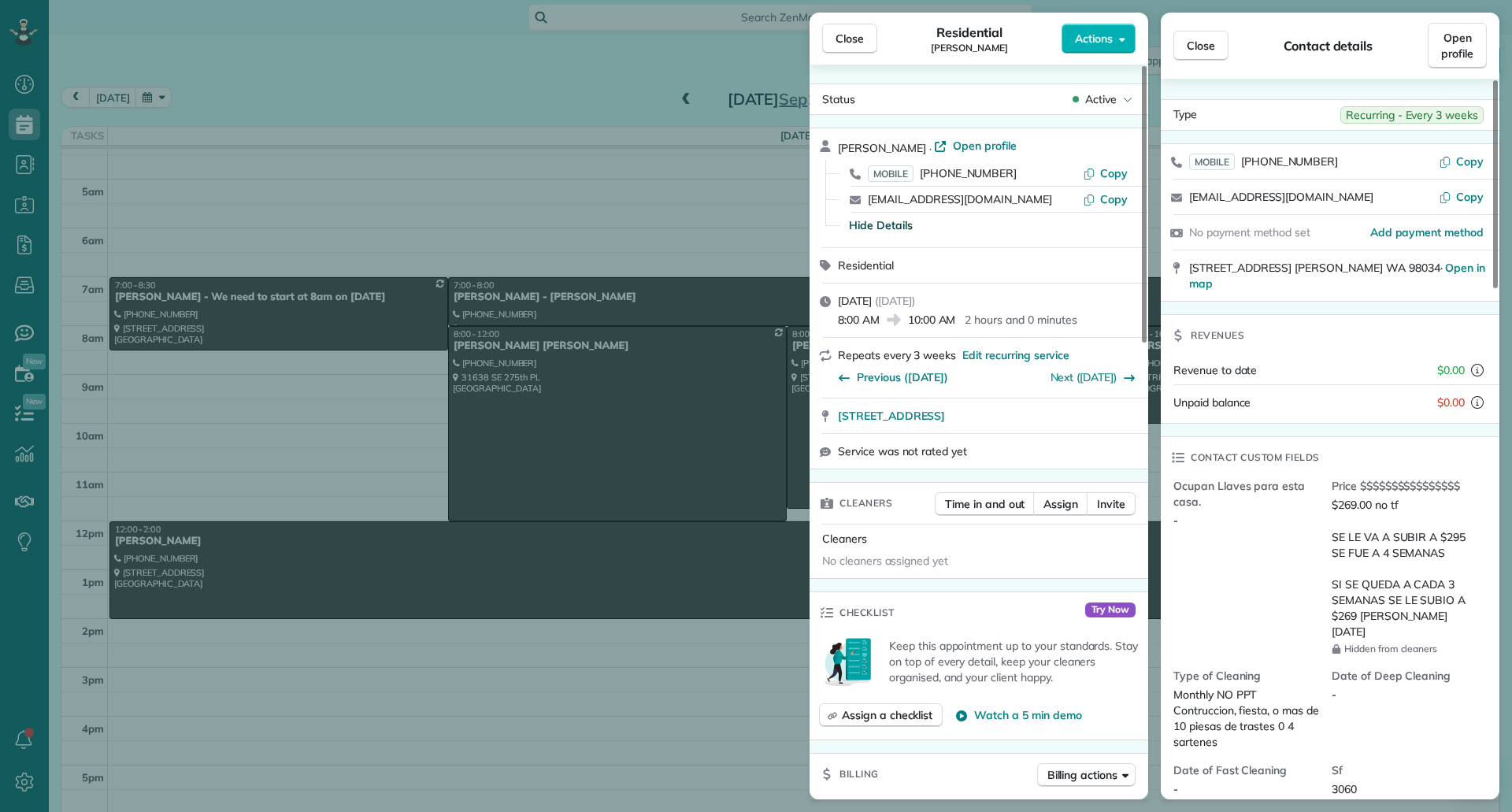
scroll to position [158, 0]
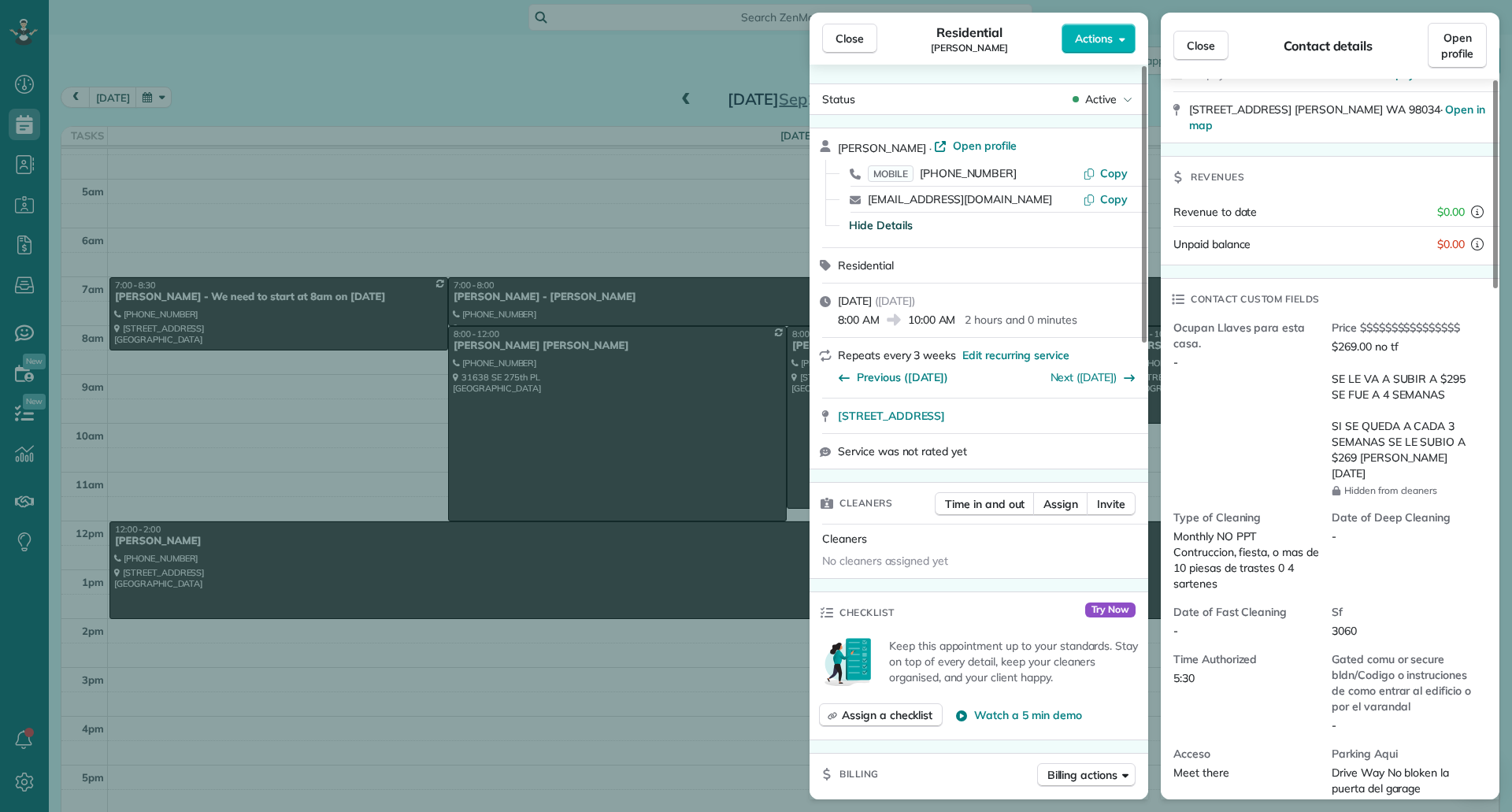
drag, startPoint x: 831, startPoint y: 37, endPoint x: 827, endPoint y: 55, distance: 18.4
click at [831, 37] on button "Close" at bounding box center [850, 39] width 56 height 30
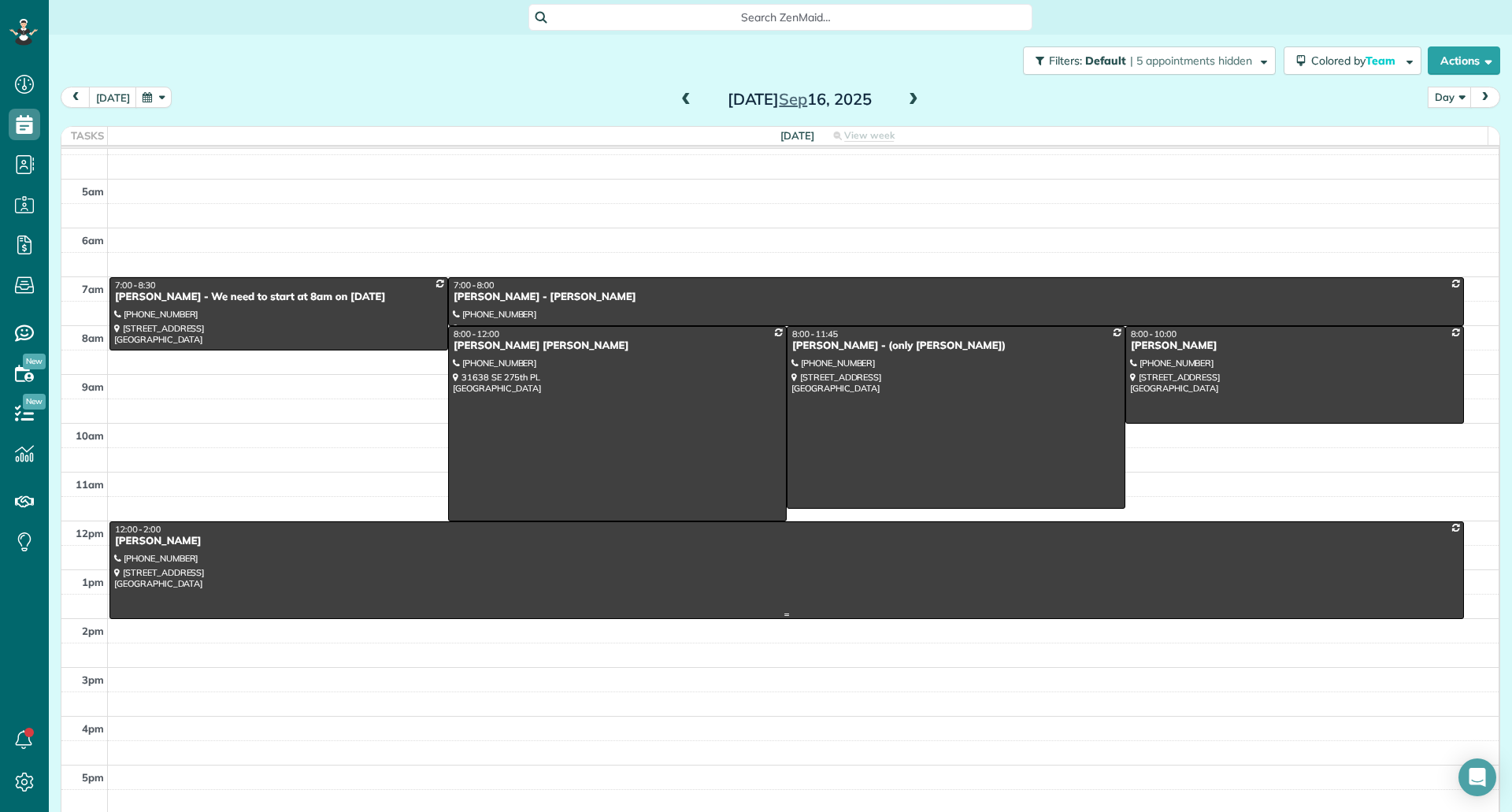
click at [696, 550] on div at bounding box center [786, 570] width 1353 height 96
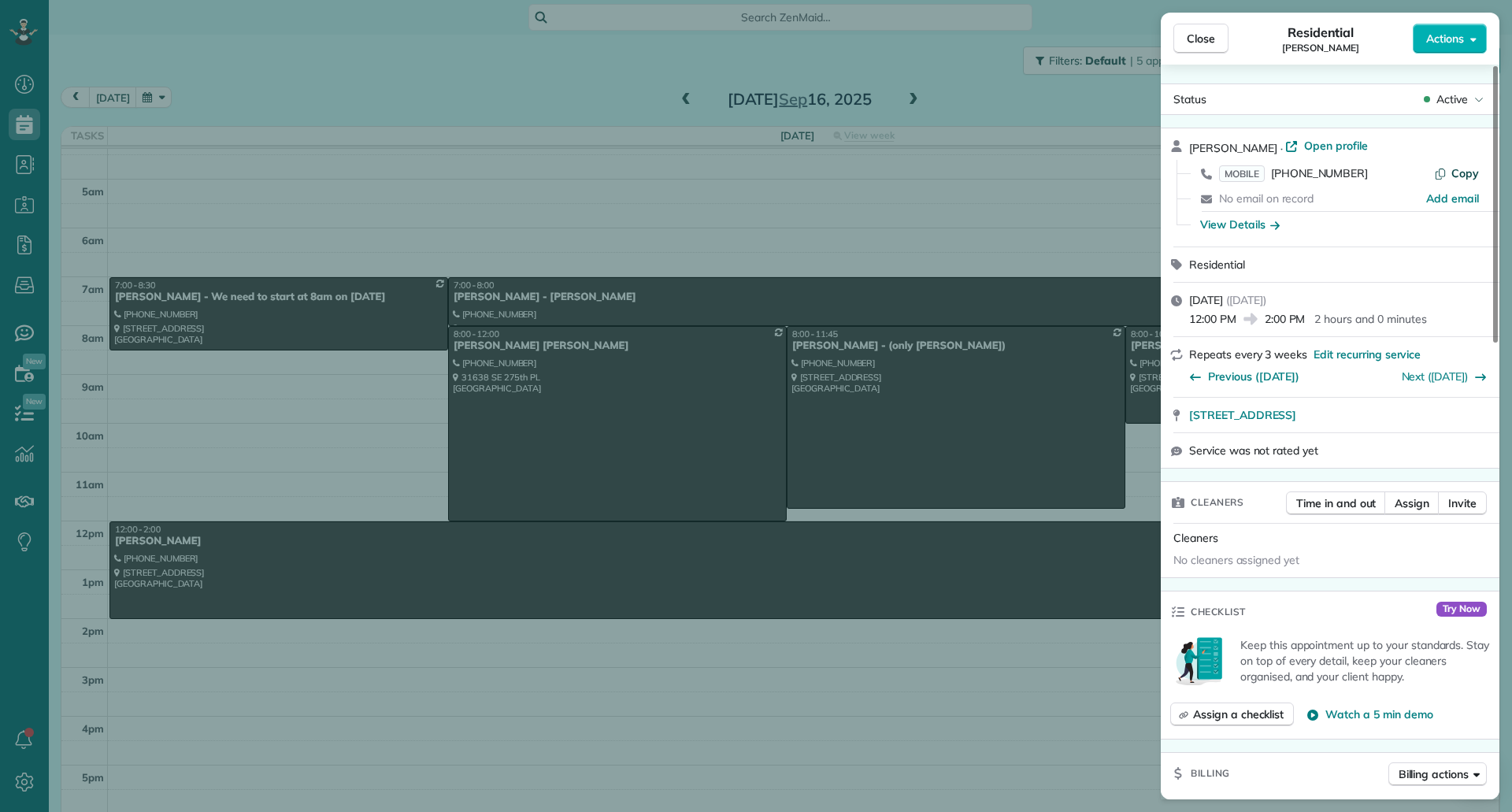
click at [1456, 174] on span "Copy" at bounding box center [1465, 172] width 28 height 14
drag, startPoint x: 1185, startPoint y: 420, endPoint x: 1460, endPoint y: 418, distance: 275.0
click at [1460, 418] on div "14225 164TH AVE SE Renton WA 98059 Open in maps Open in maps" at bounding box center [1330, 414] width 339 height 34
click at [1236, 226] on div "View Details" at bounding box center [1240, 224] width 80 height 16
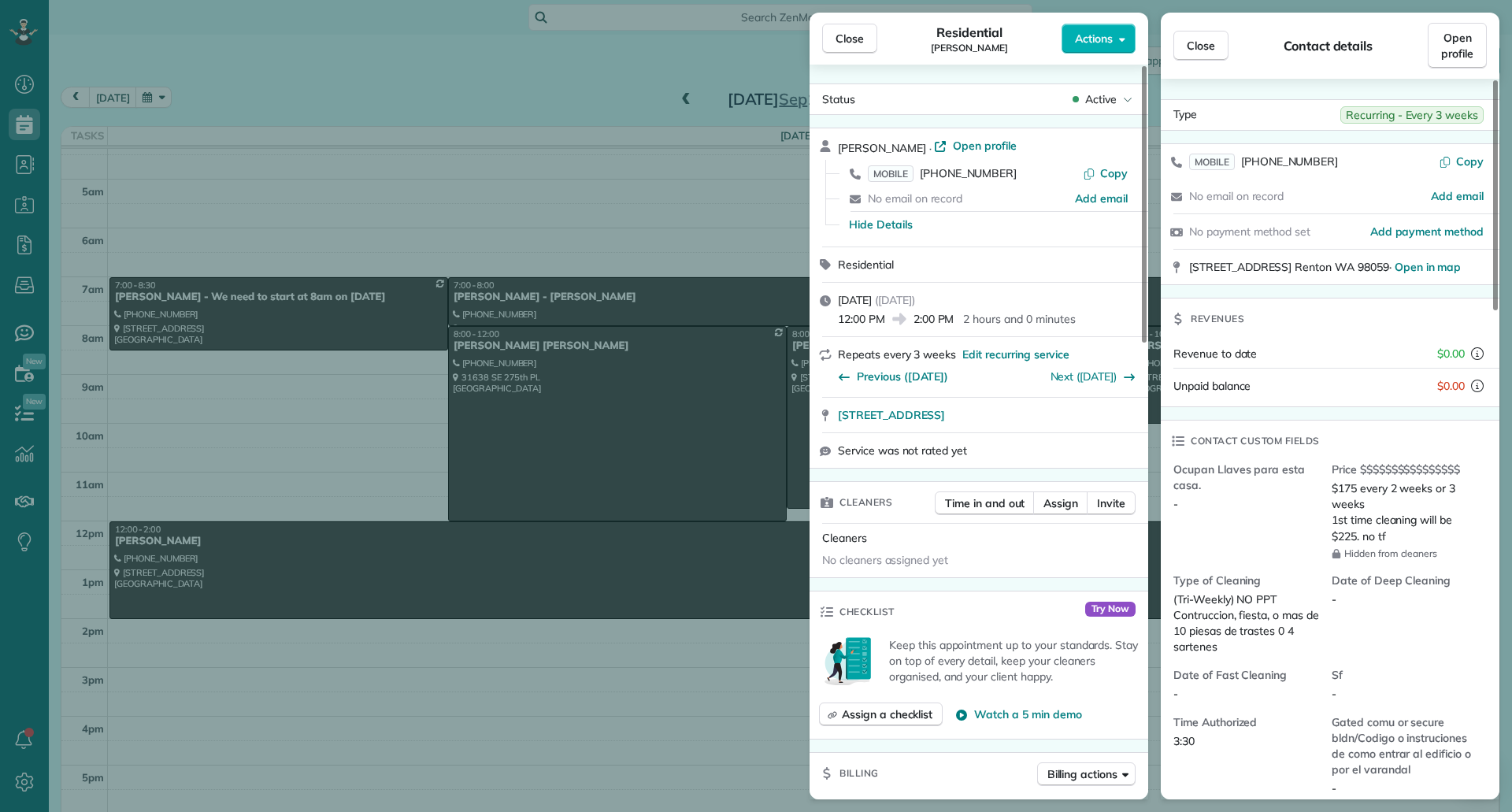
scroll to position [81, 0]
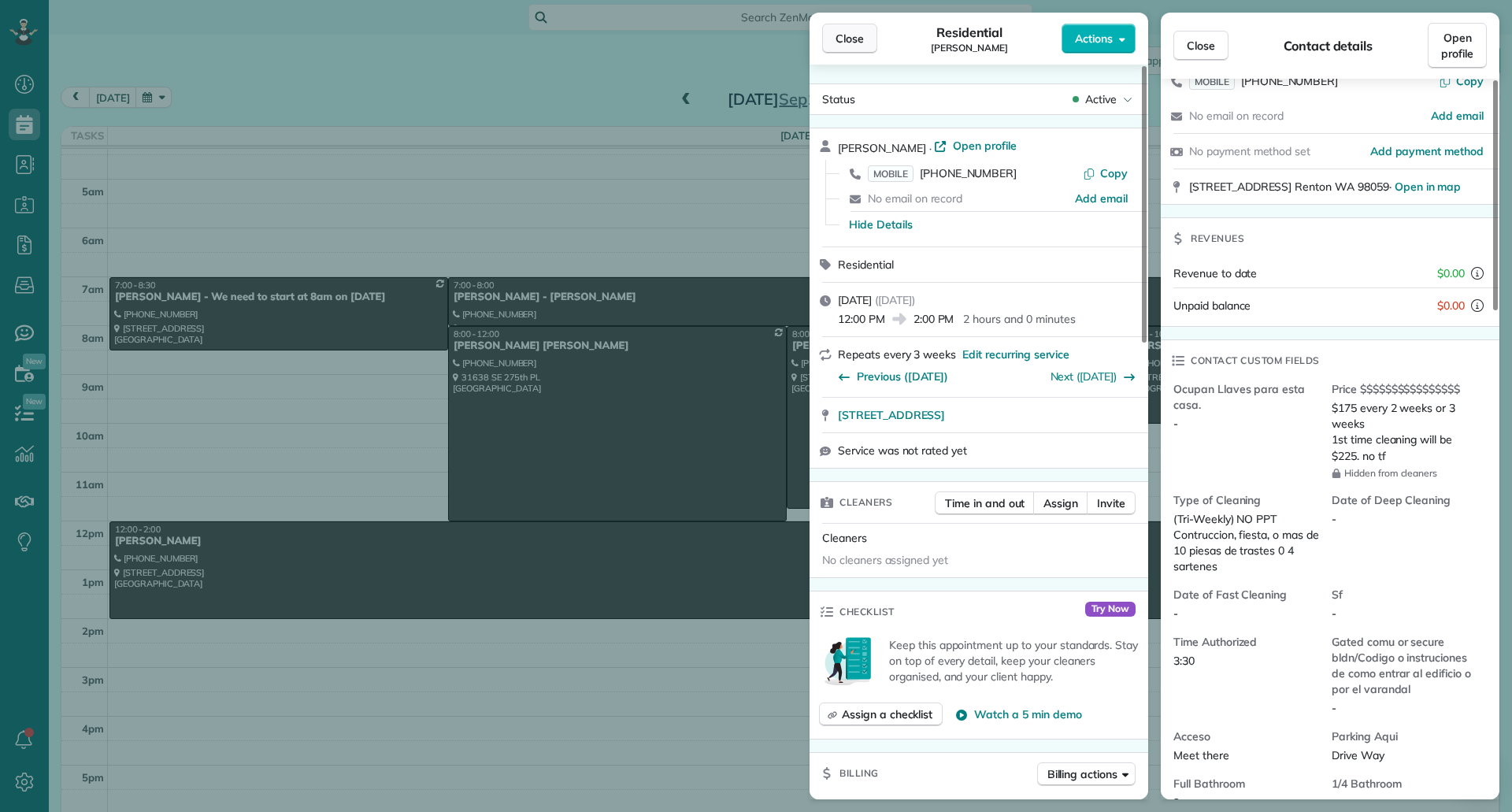
click at [847, 40] on span "Close" at bounding box center [849, 38] width 29 height 16
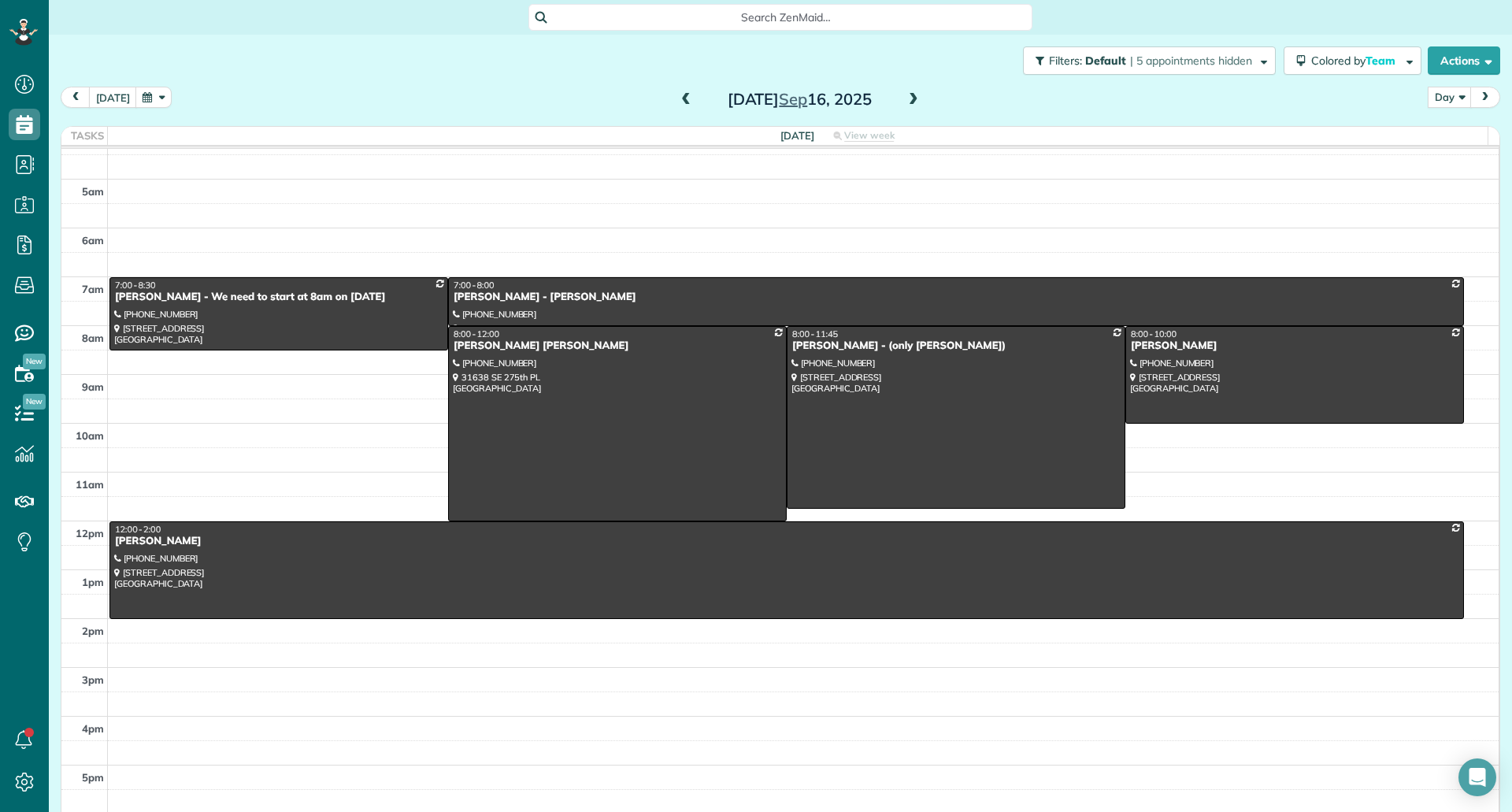
click at [909, 101] on span at bounding box center [913, 99] width 18 height 14
